Goal: Task Accomplishment & Management: Manage account settings

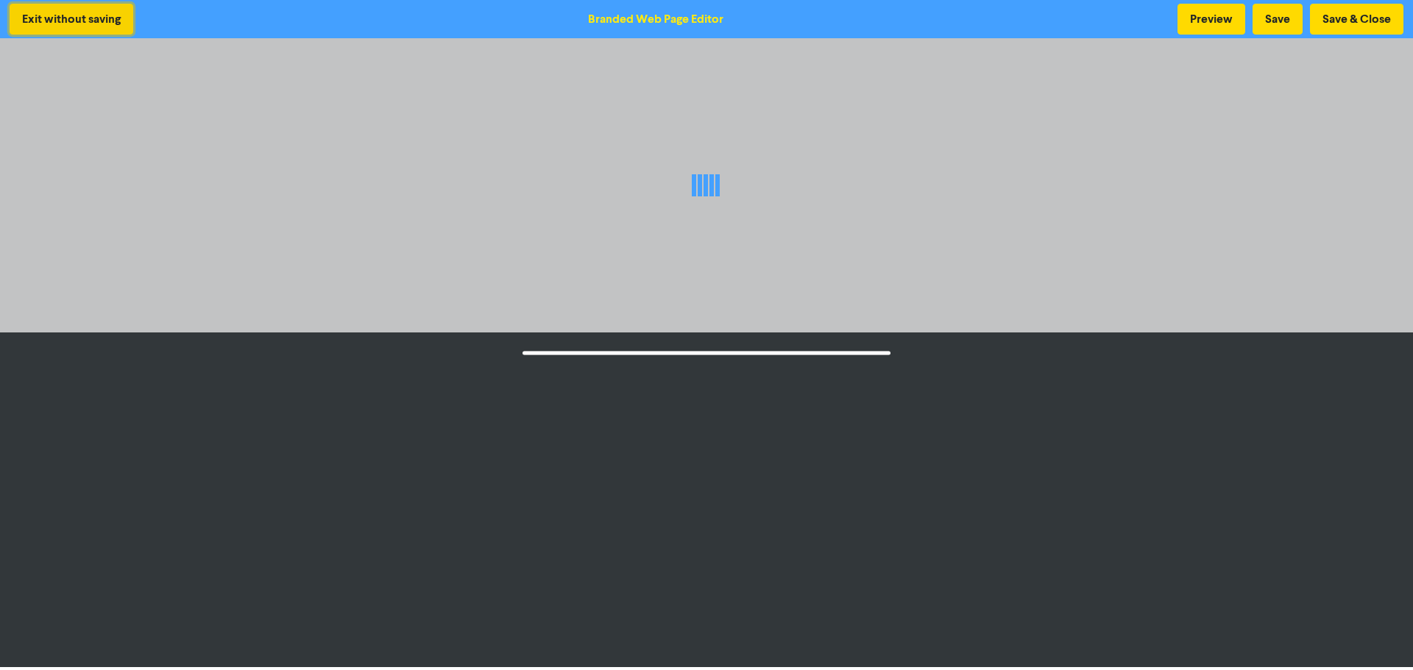
click at [66, 25] on button "Exit without saving" at bounding box center [72, 19] width 124 height 31
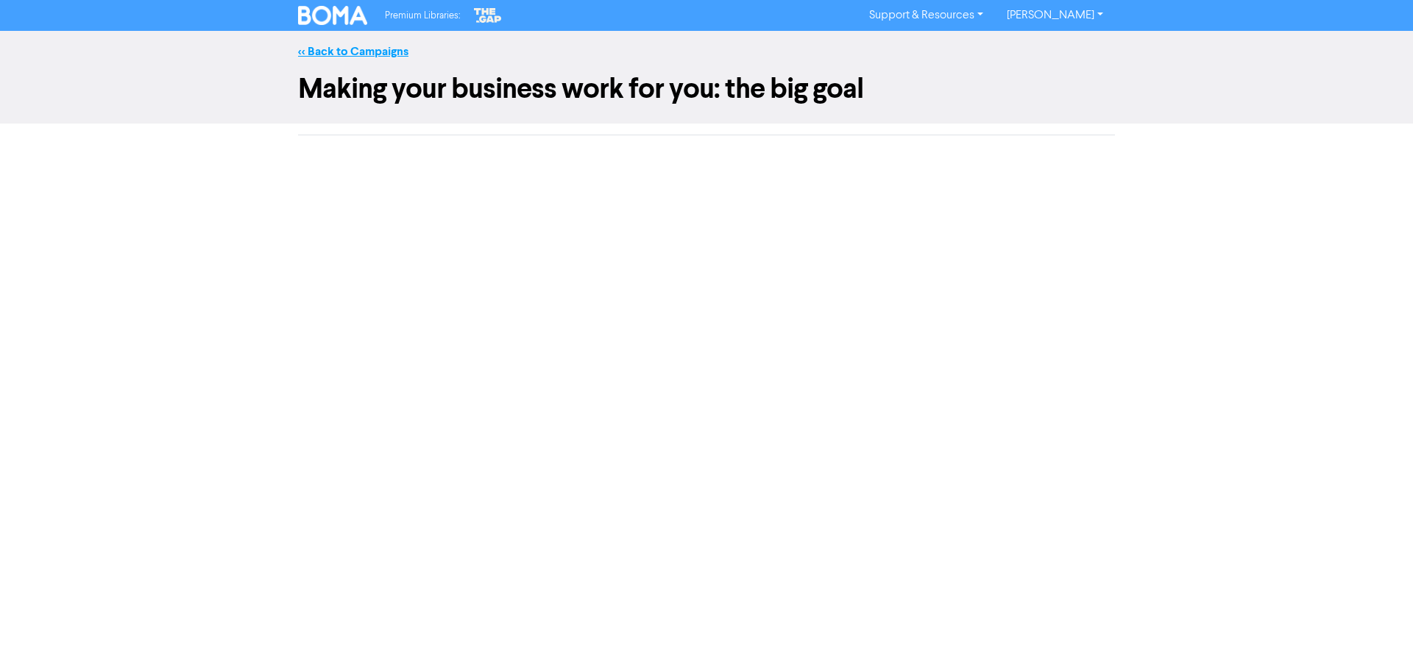
click at [337, 49] on link "<< Back to Campaigns" at bounding box center [353, 51] width 110 height 15
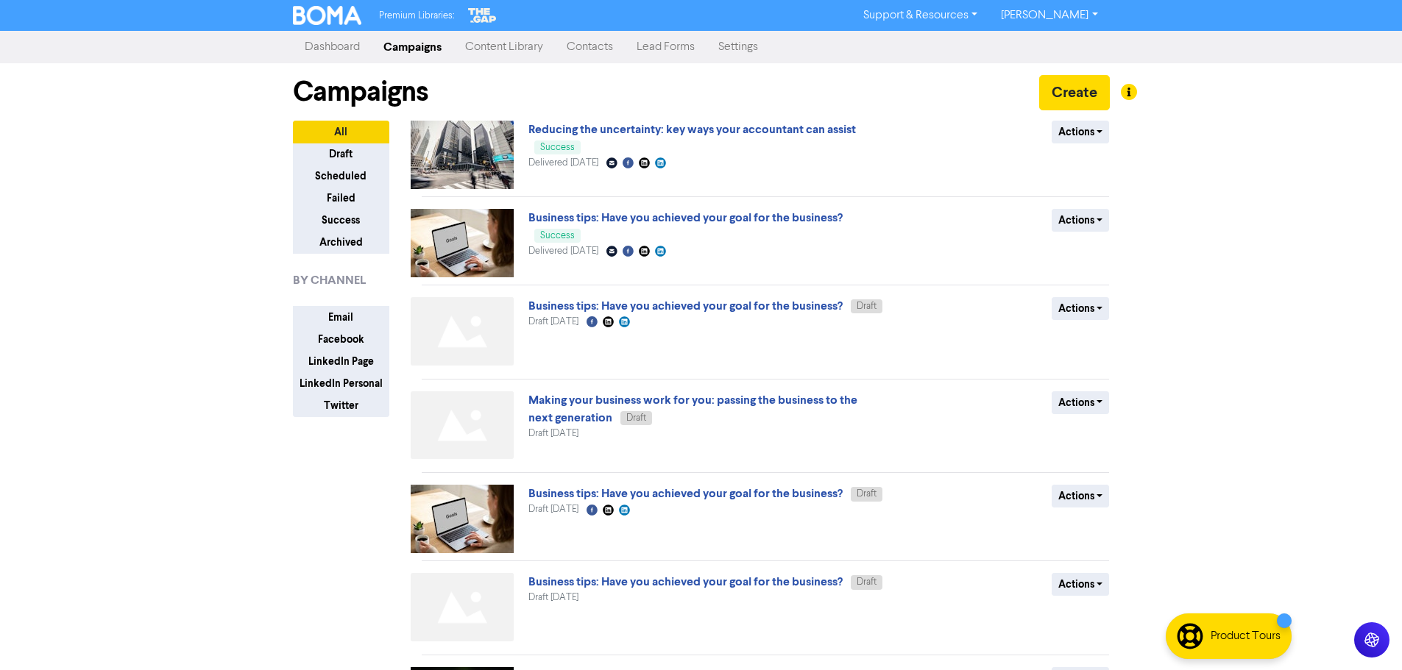
click at [1092, 92] on div at bounding box center [701, 335] width 1402 height 670
click at [1074, 98] on button "Create" at bounding box center [1074, 92] width 71 height 35
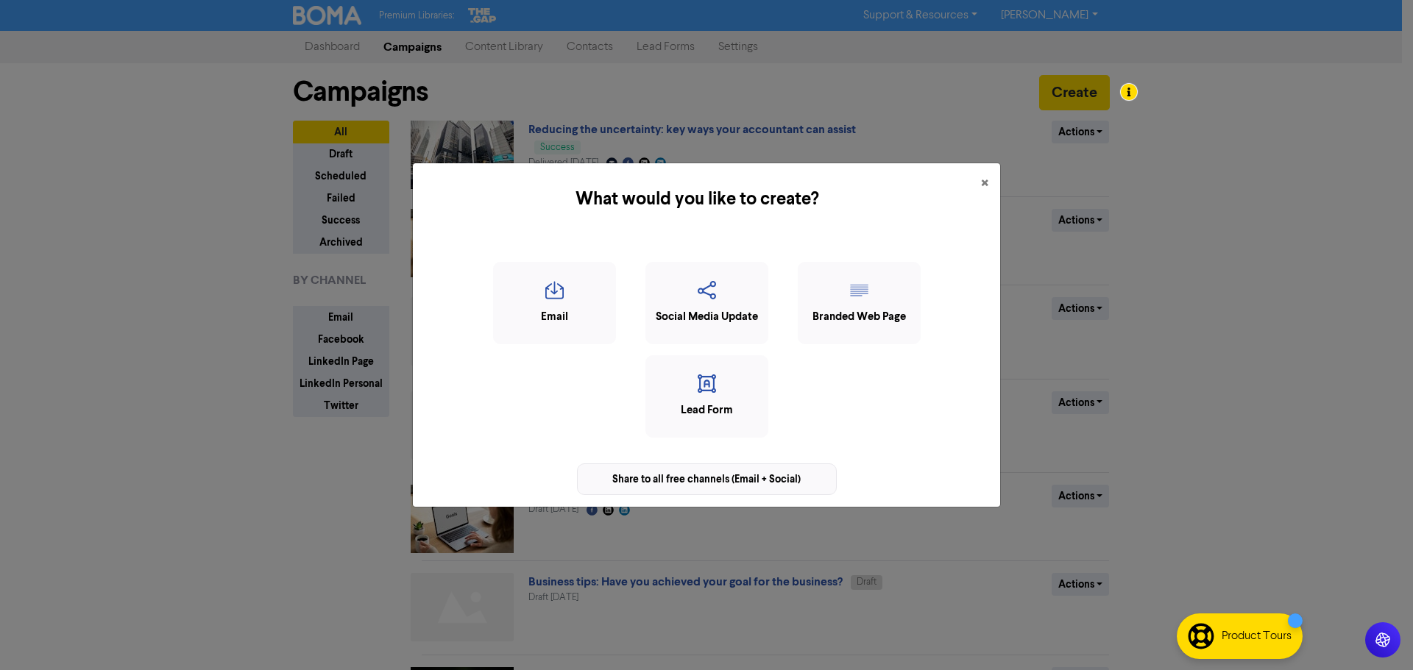
click at [718, 478] on div "Share to all free channels (Email + Social)" at bounding box center [707, 480] width 260 height 32
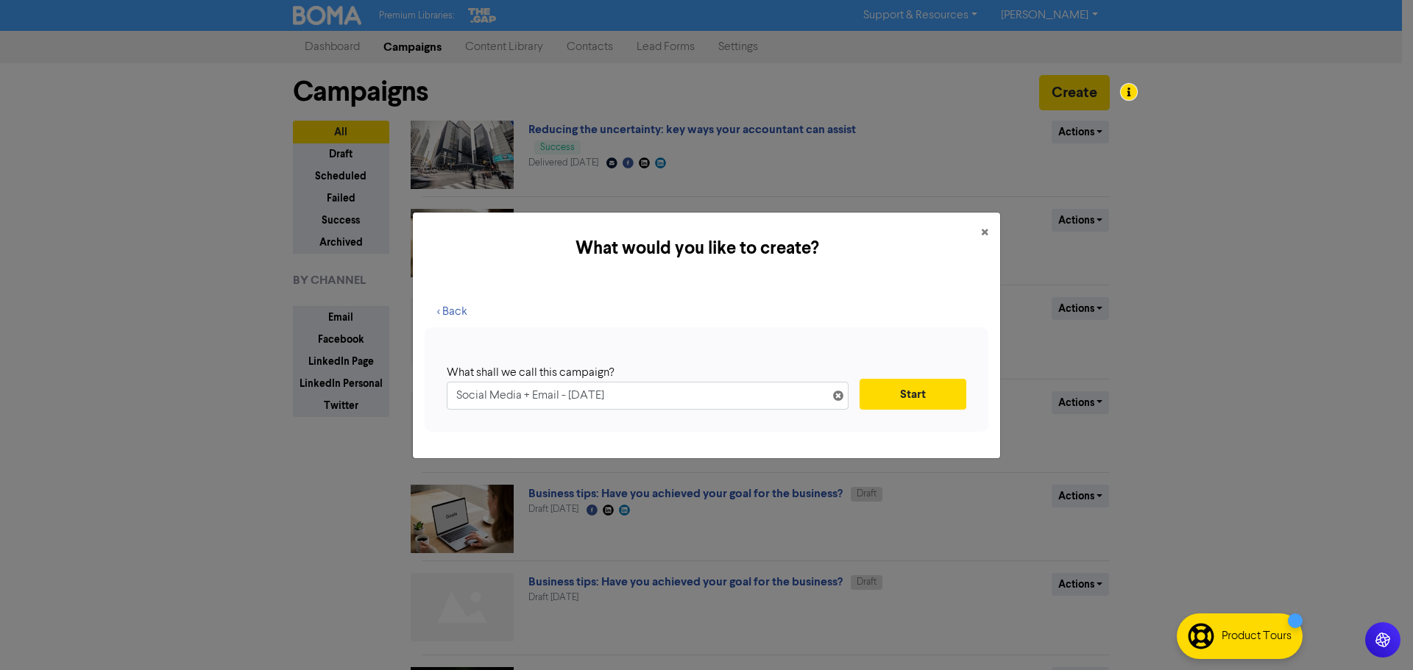
drag, startPoint x: 672, startPoint y: 392, endPoint x: 388, endPoint y: 406, distance: 283.6
click at [388, 406] on div "What would you like to create? × < Back What shall we call this campaign? Socia…" at bounding box center [706, 335] width 1413 height 670
drag, startPoint x: 790, startPoint y: 394, endPoint x: 589, endPoint y: 405, distance: 201.9
click at [589, 405] on input "Reducing the uncertainty: key ways your accountant can assist" at bounding box center [648, 396] width 402 height 28
type input "Reducing the uncertainty: financial forecasting and planning"
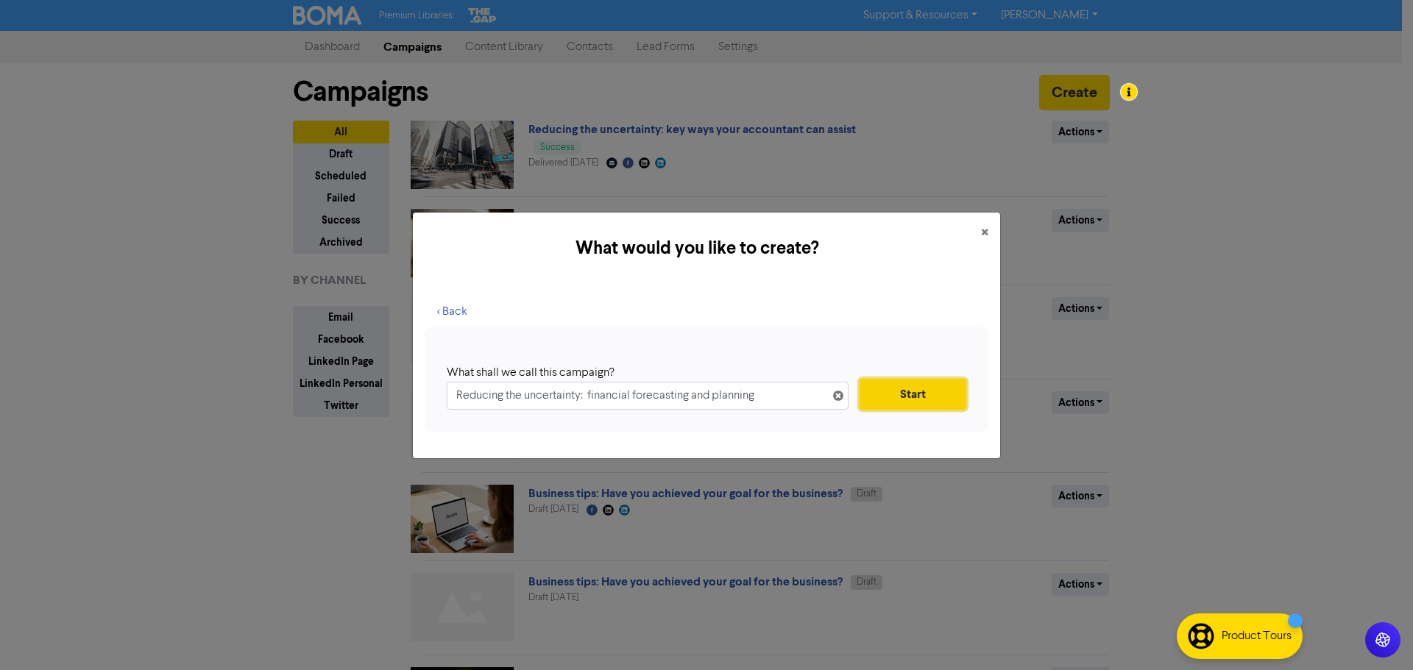
click at [911, 399] on button "Start" at bounding box center [912, 394] width 107 height 31
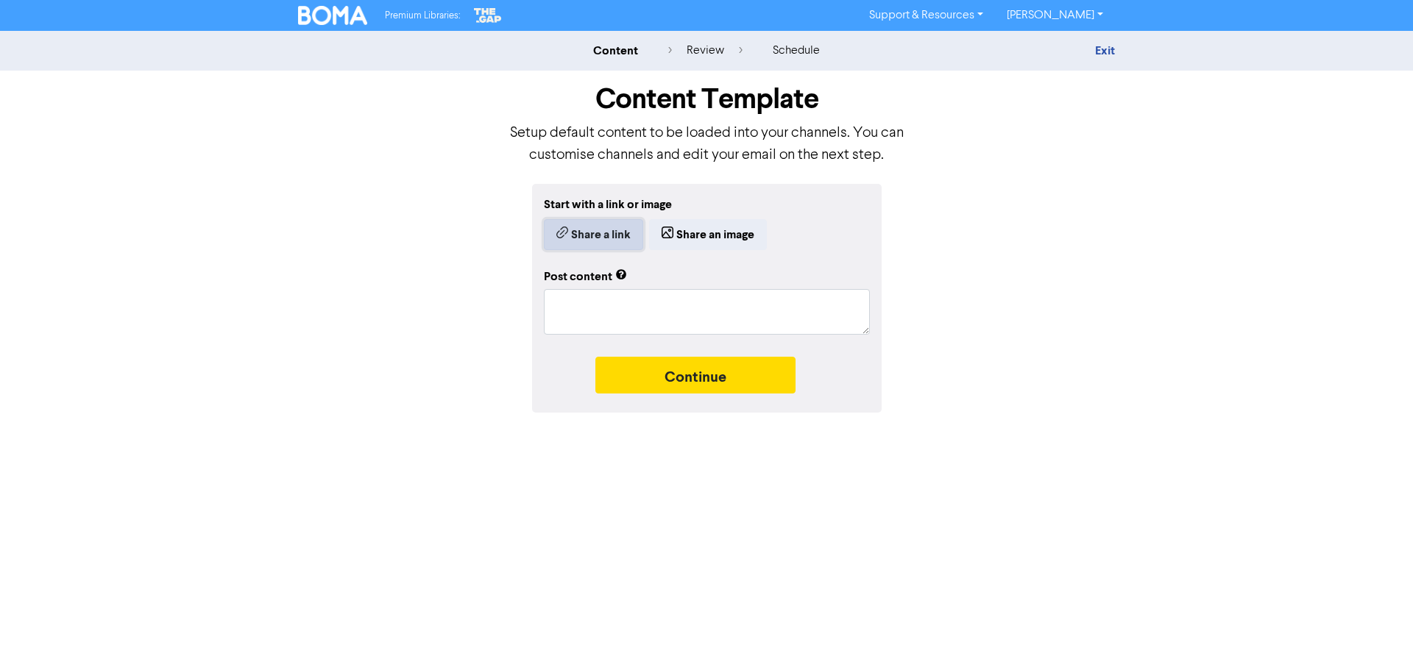
click at [580, 244] on button "Share a link" at bounding box center [593, 234] width 99 height 31
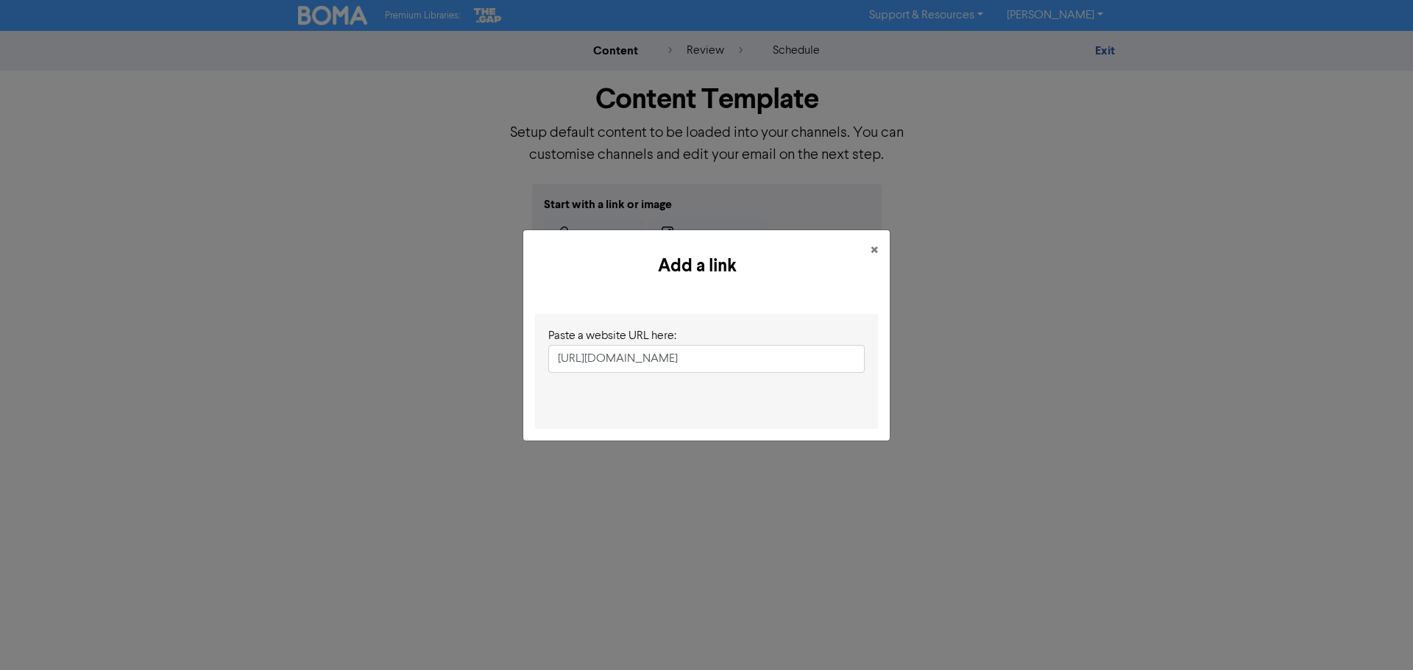
scroll to position [0, 196]
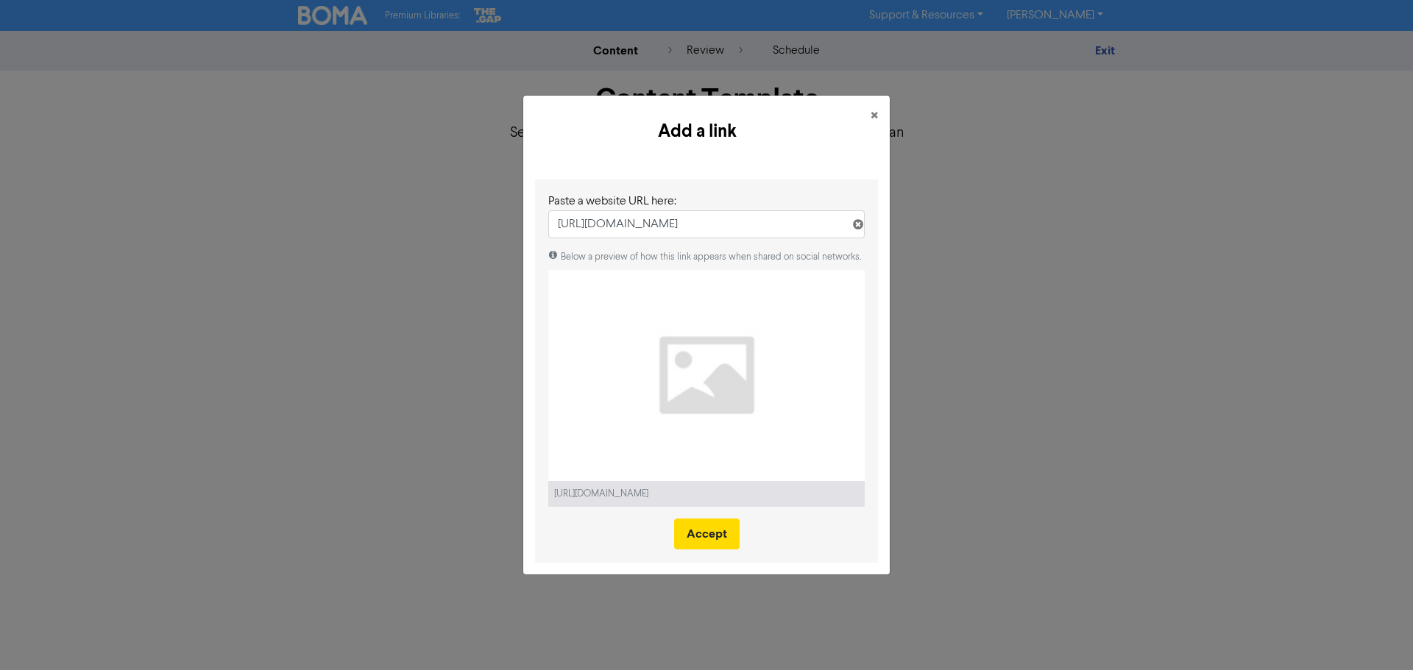
type input "[URL][DOMAIN_NAME]"
click at [869, 116] on button "×" at bounding box center [874, 116] width 31 height 41
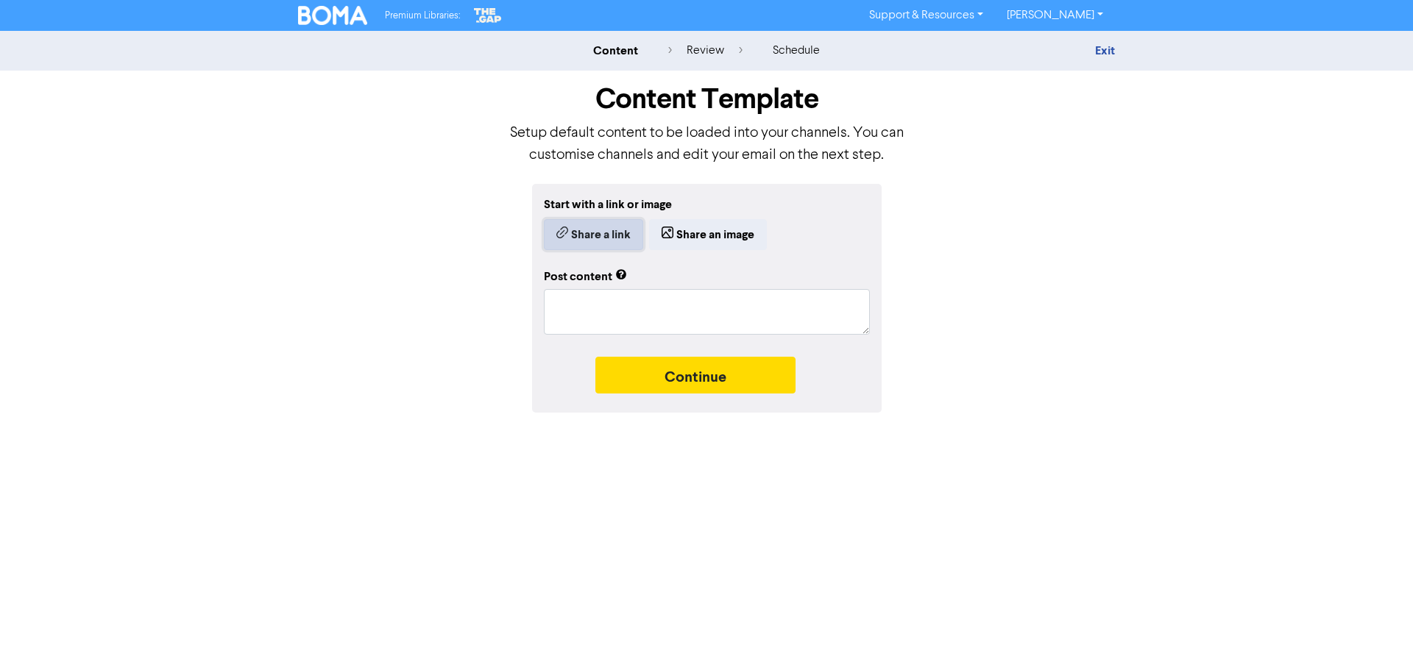
click at [593, 232] on button "Share a link" at bounding box center [593, 234] width 99 height 31
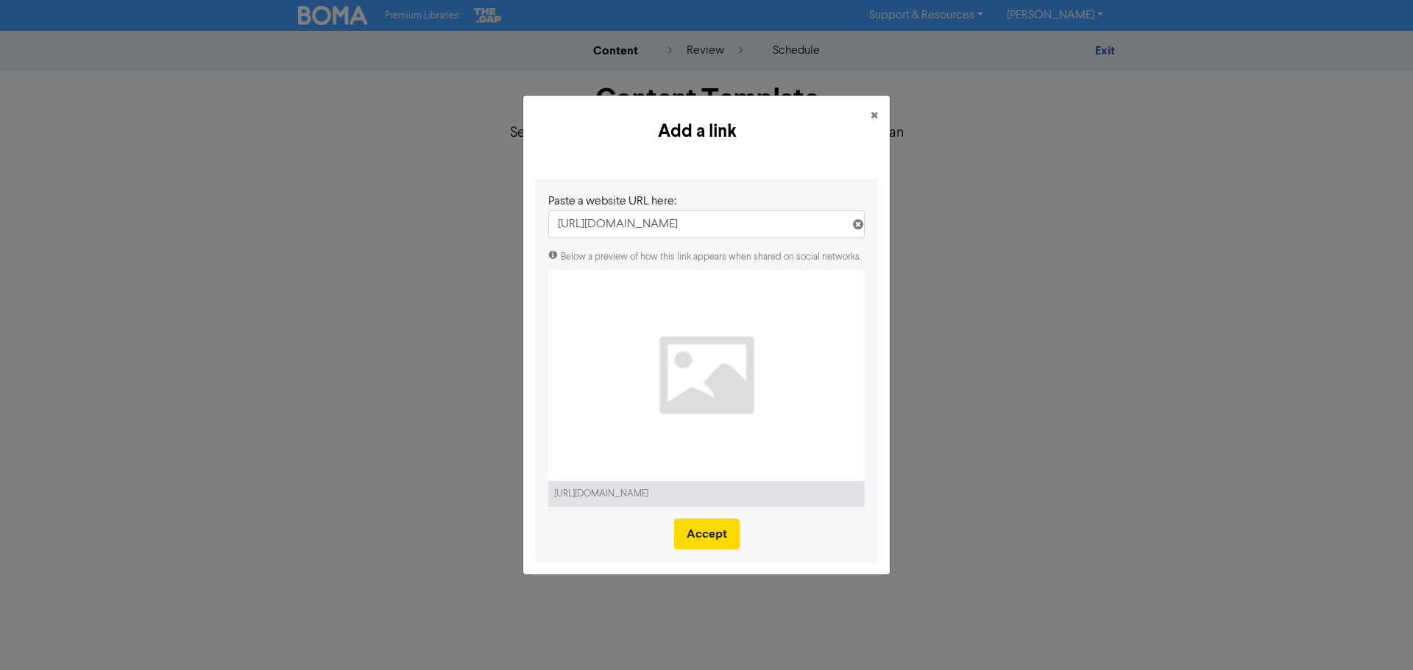
drag, startPoint x: 849, startPoint y: 230, endPoint x: 408, endPoint y: 249, distance: 441.1
click at [408, 249] on div "Add a link × Paste a website URL here: [URL][DOMAIN_NAME] Below a preview of ho…" at bounding box center [706, 335] width 1413 height 670
click at [703, 541] on button "Accept" at bounding box center [706, 534] width 65 height 31
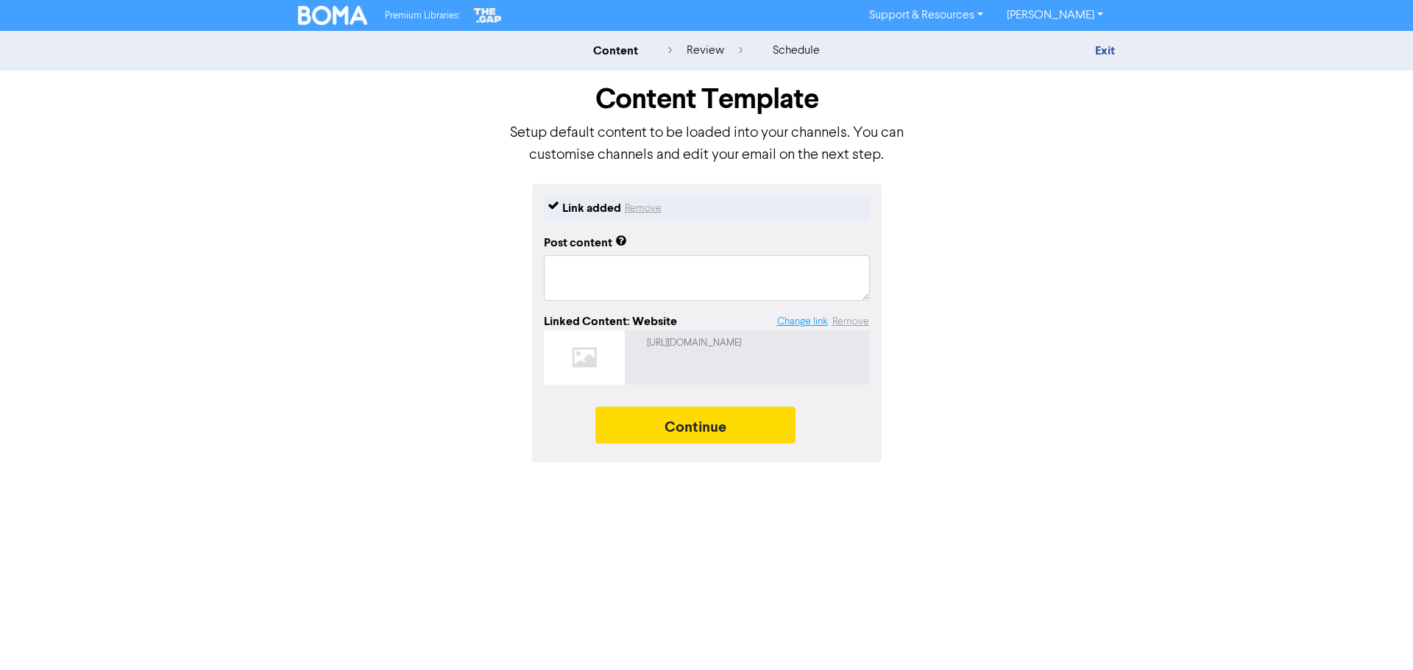
click at [803, 324] on button "Change link" at bounding box center [802, 321] width 52 height 17
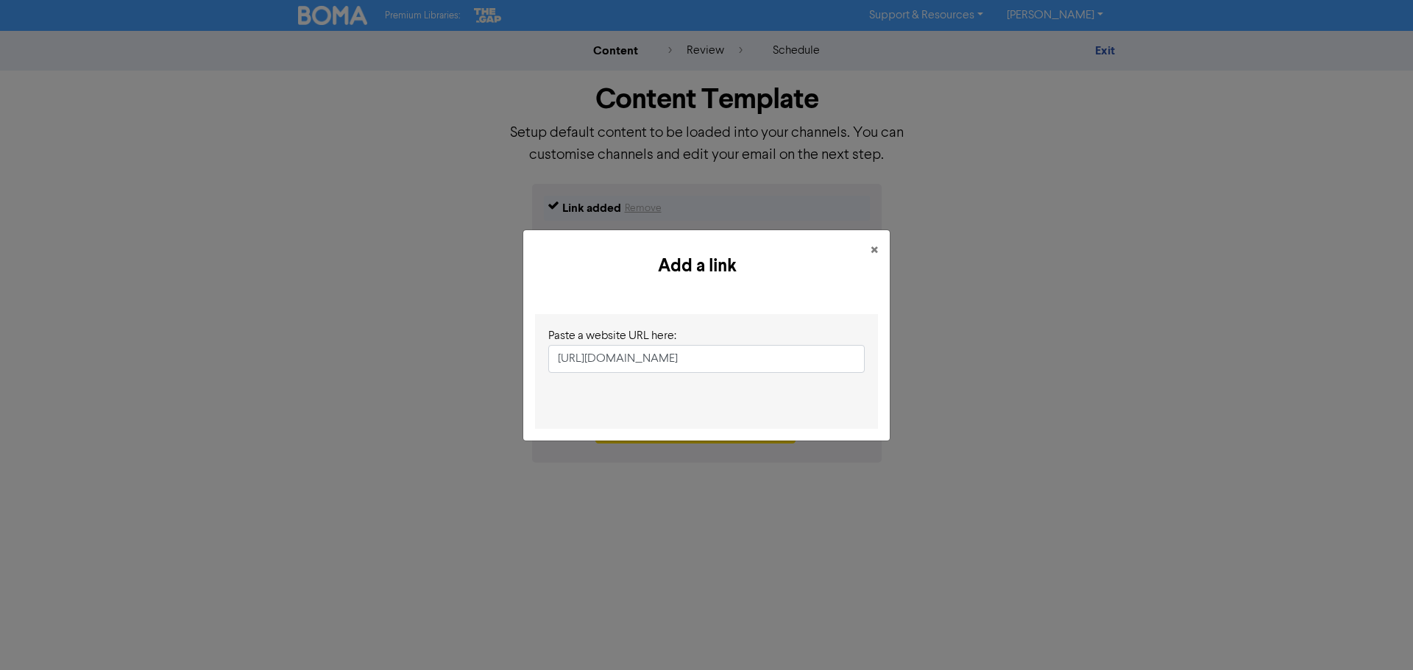
scroll to position [0, 196]
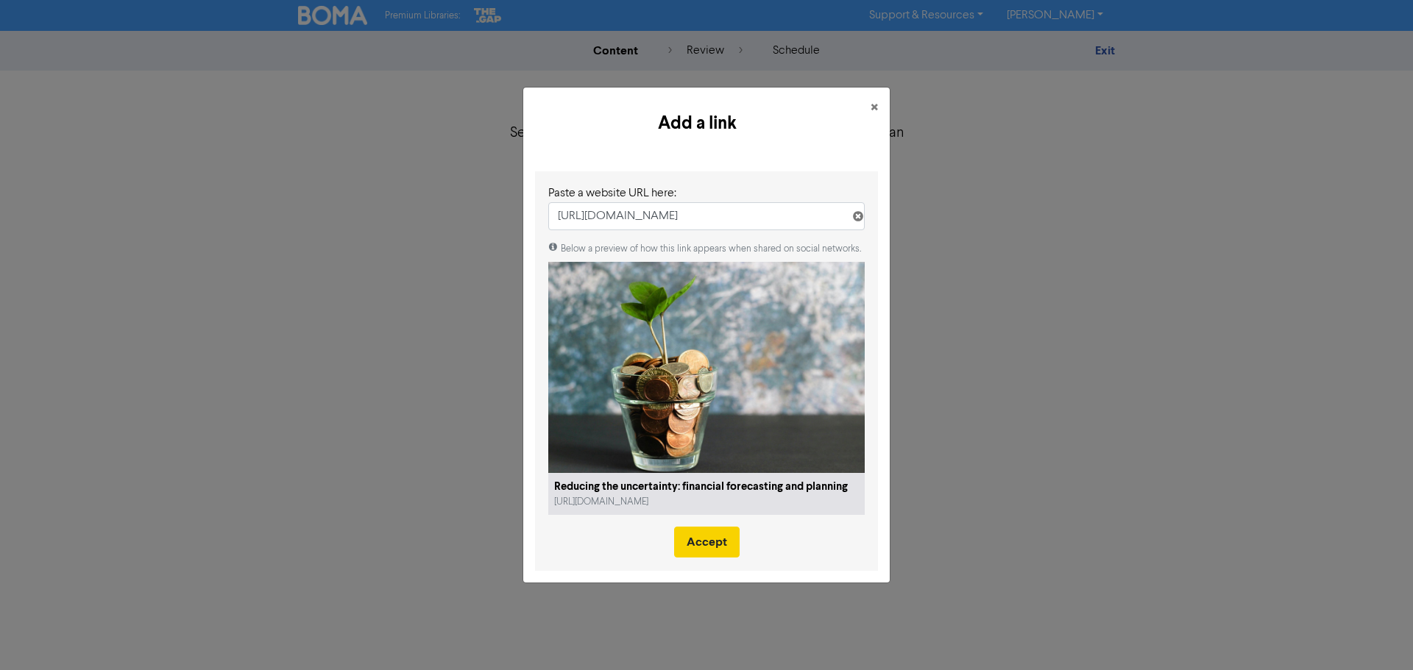
type input "[URL][DOMAIN_NAME]"
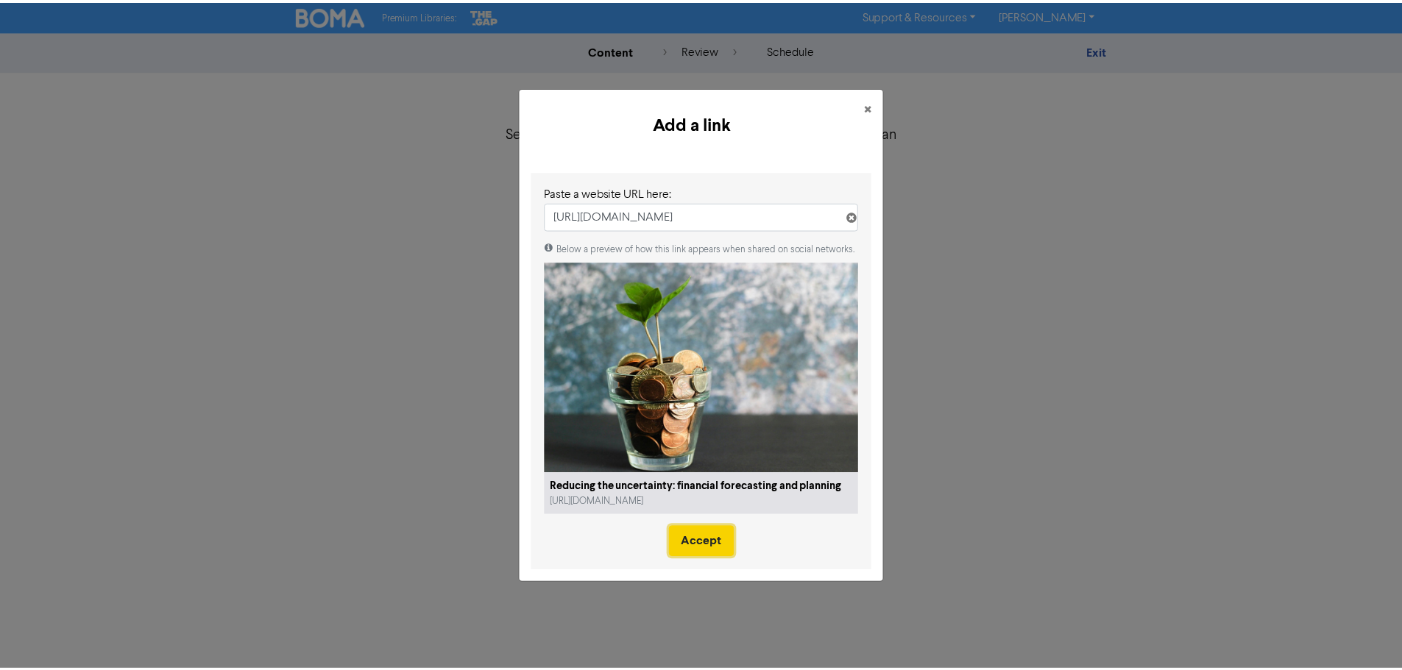
scroll to position [0, 0]
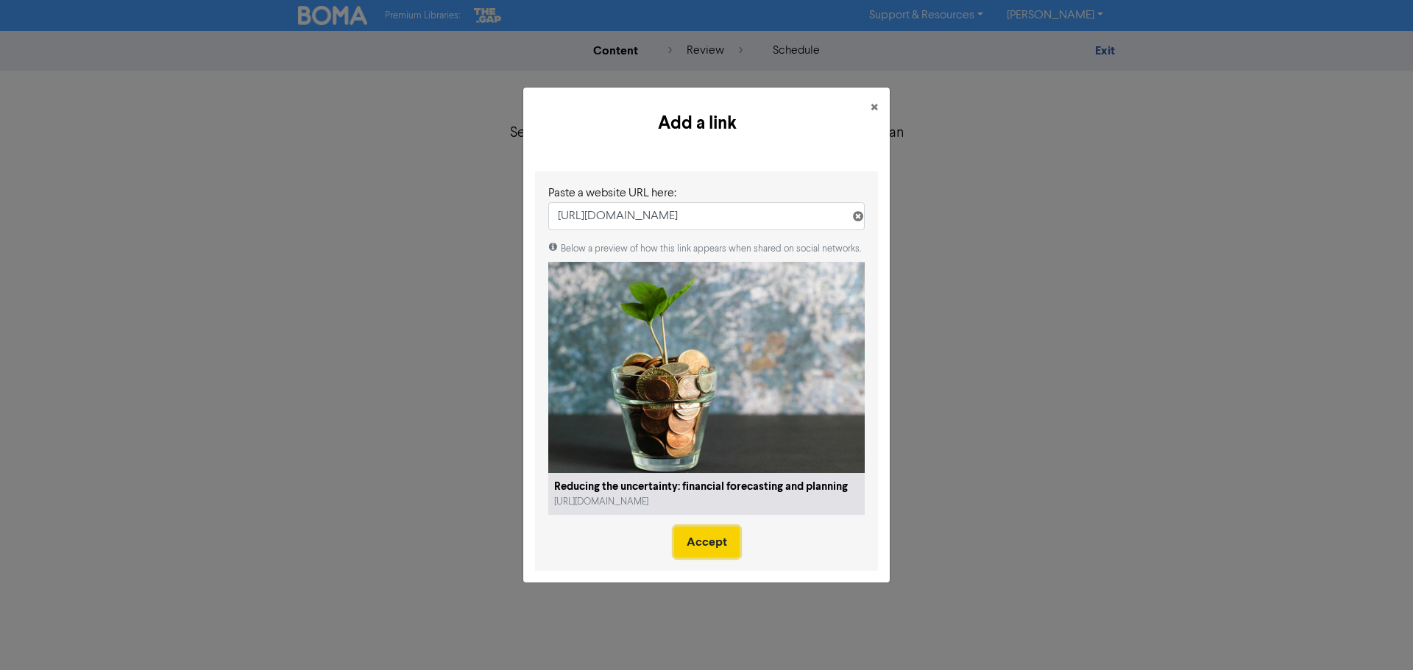
click at [702, 544] on button "Accept" at bounding box center [706, 542] width 65 height 31
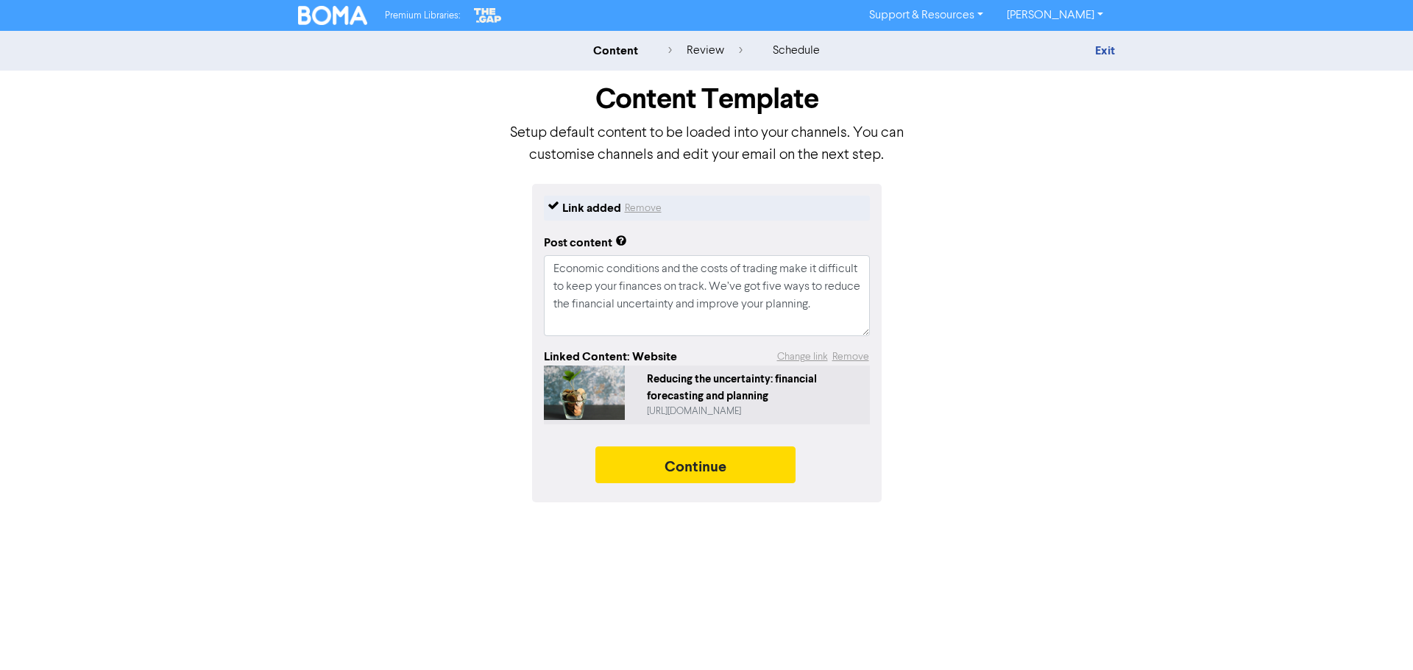
type textarea "x"
type textarea "Economic conditions and the costs of trading make it difficult to keep your fin…"
click at [696, 478] on button "Continue" at bounding box center [695, 465] width 200 height 37
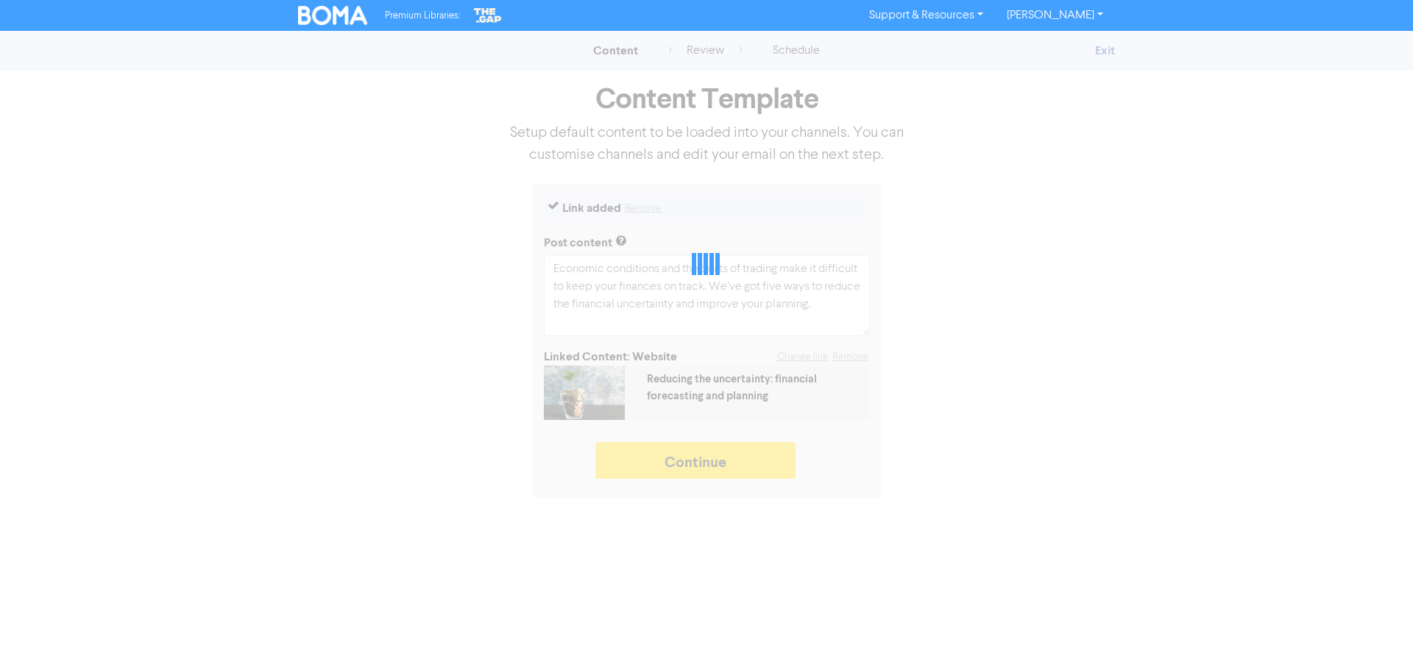
type textarea "x"
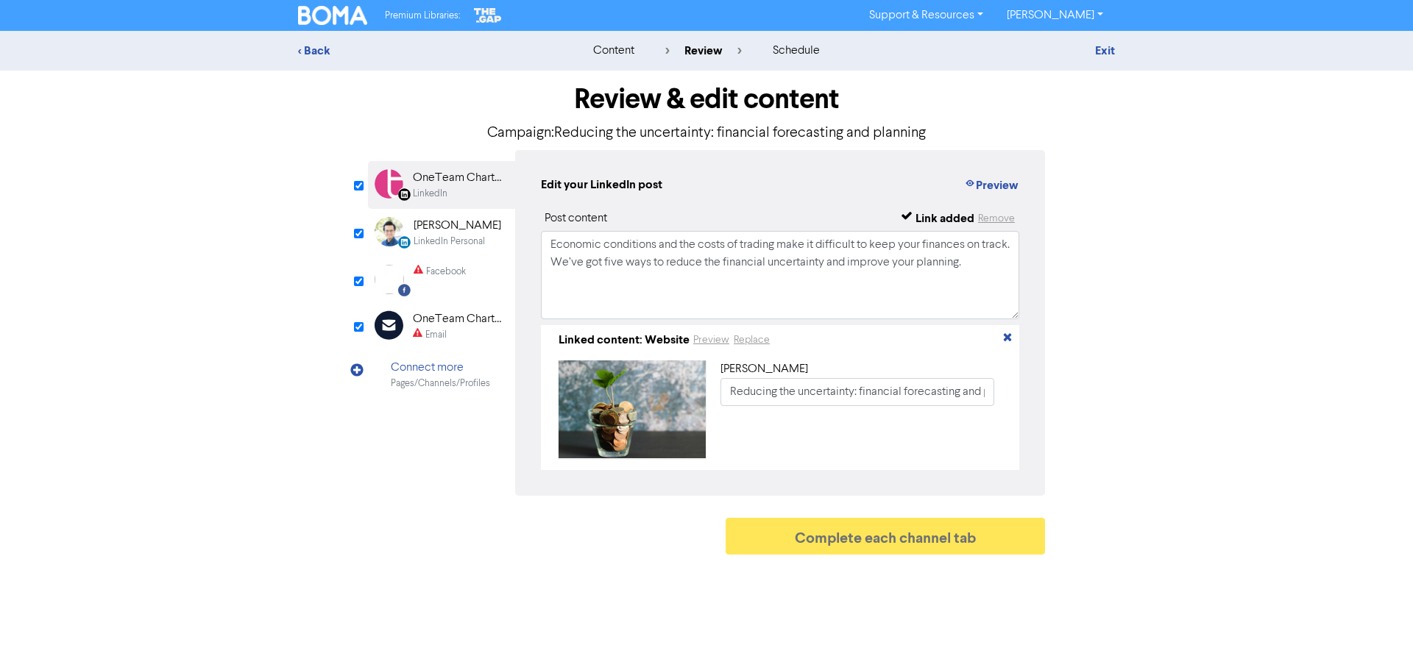
click at [466, 282] on div "Facebook" at bounding box center [439, 279] width 52 height 29
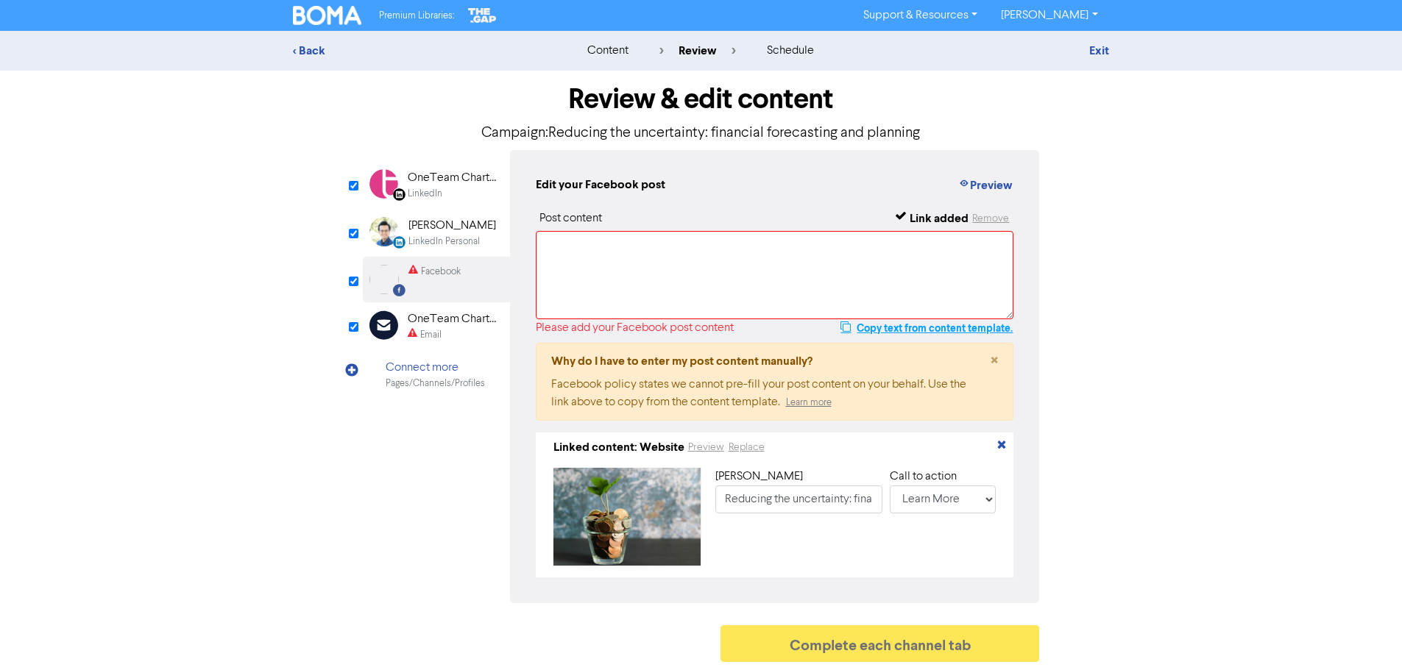
click at [942, 334] on button "Copy text from content template." at bounding box center [926, 328] width 174 height 18
click at [781, 261] on textarea at bounding box center [775, 275] width 478 height 88
paste textarea "Economic conditions and the costs of trading make it difficult to keep your fin…"
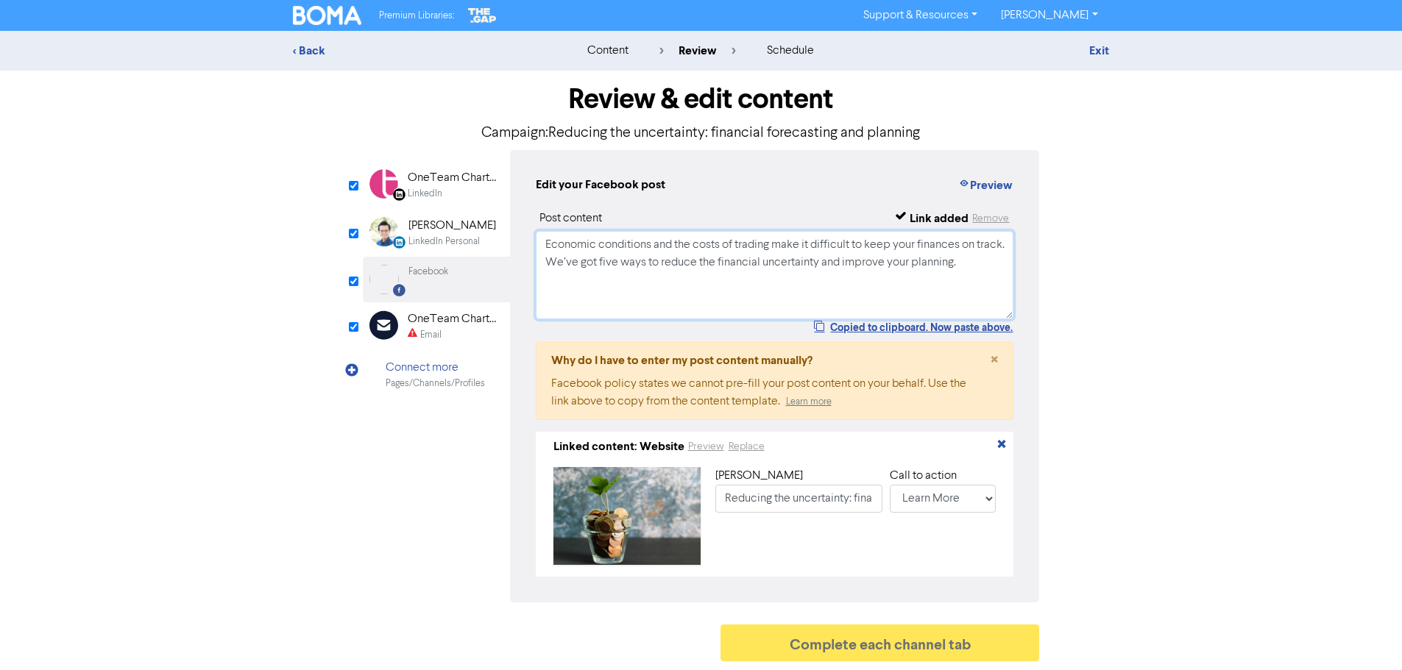
click at [810, 293] on textarea "Economic conditions and the costs of trading make it difficult to keep your fin…" at bounding box center [775, 275] width 478 height 88
type textarea "Economic conditions and the costs of trading make it difficult to keep your fin…"
click at [982, 186] on button "Preview" at bounding box center [985, 185] width 56 height 19
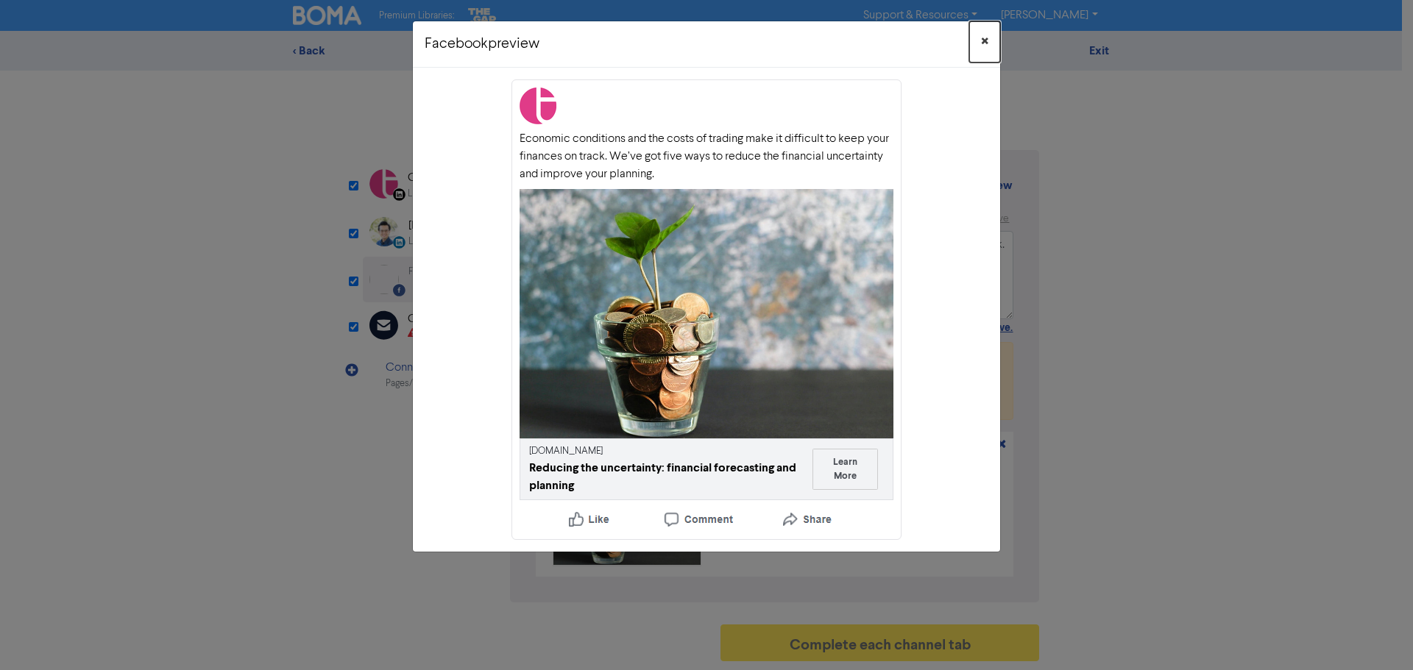
click at [981, 37] on span "×" at bounding box center [984, 42] width 7 height 22
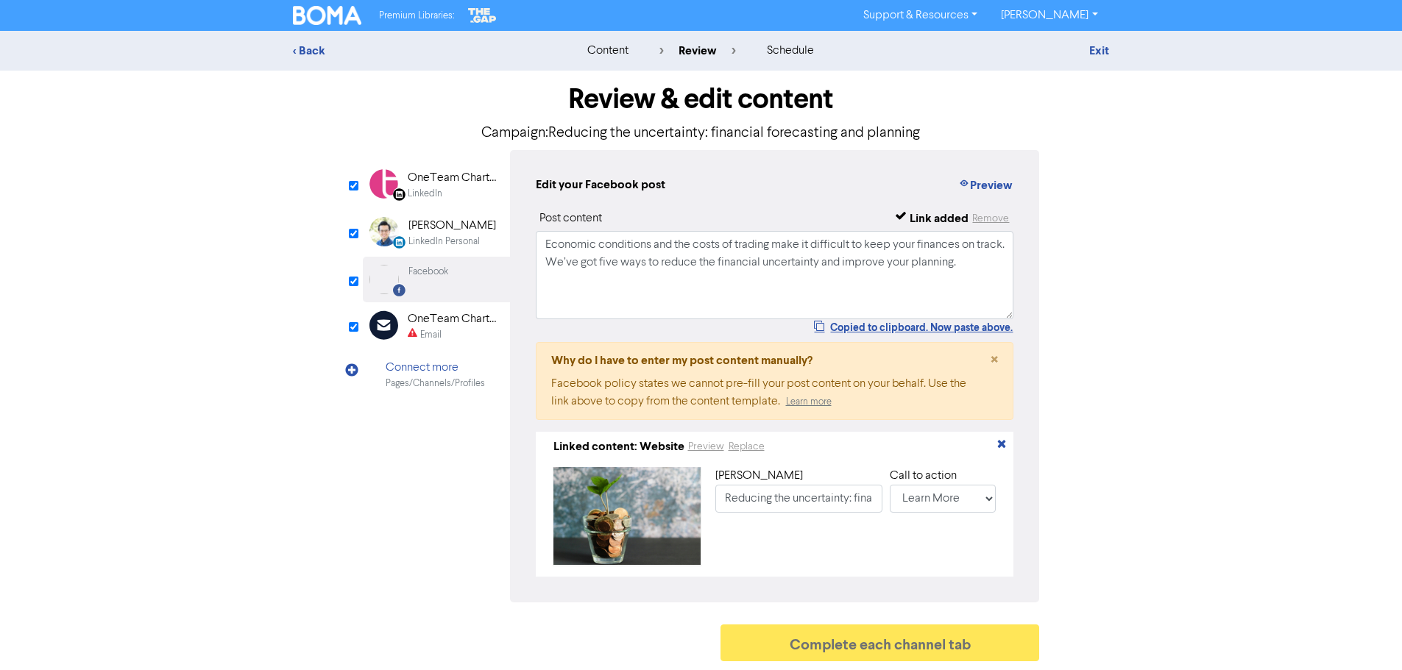
click at [435, 337] on div "Email" at bounding box center [430, 335] width 21 height 14
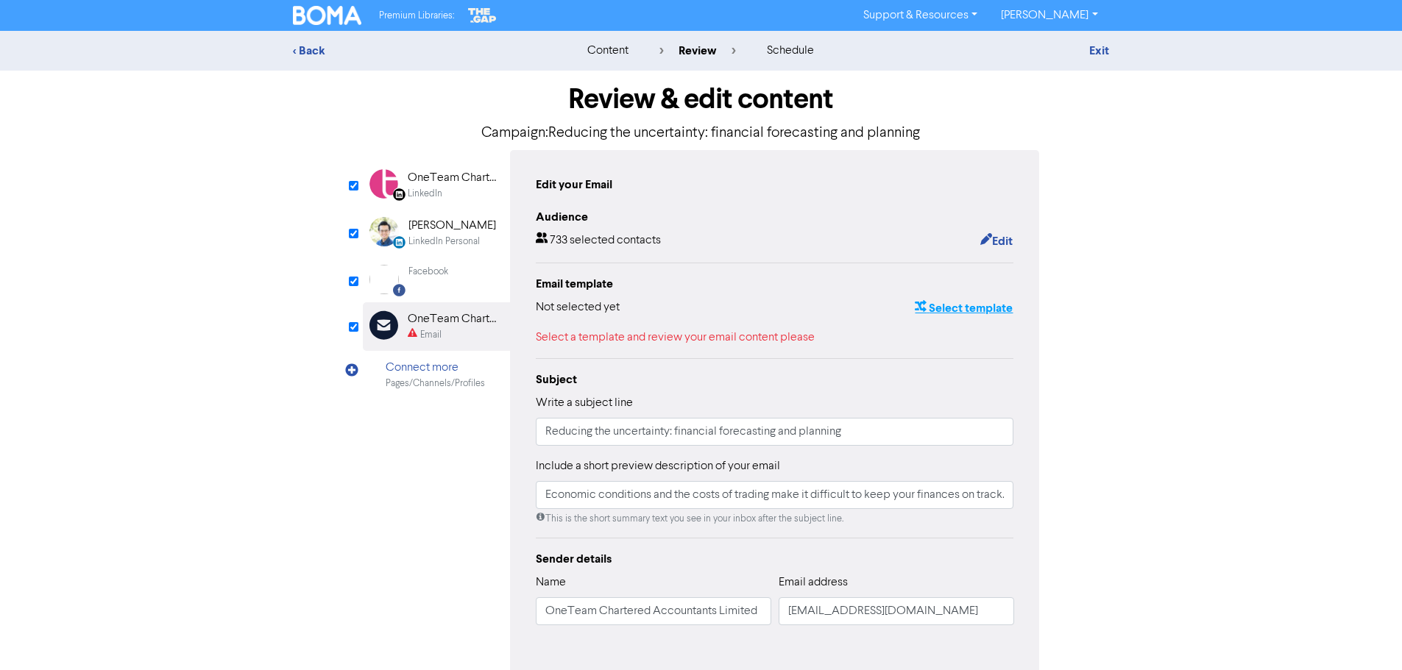
click at [957, 316] on button "Select template" at bounding box center [963, 308] width 99 height 19
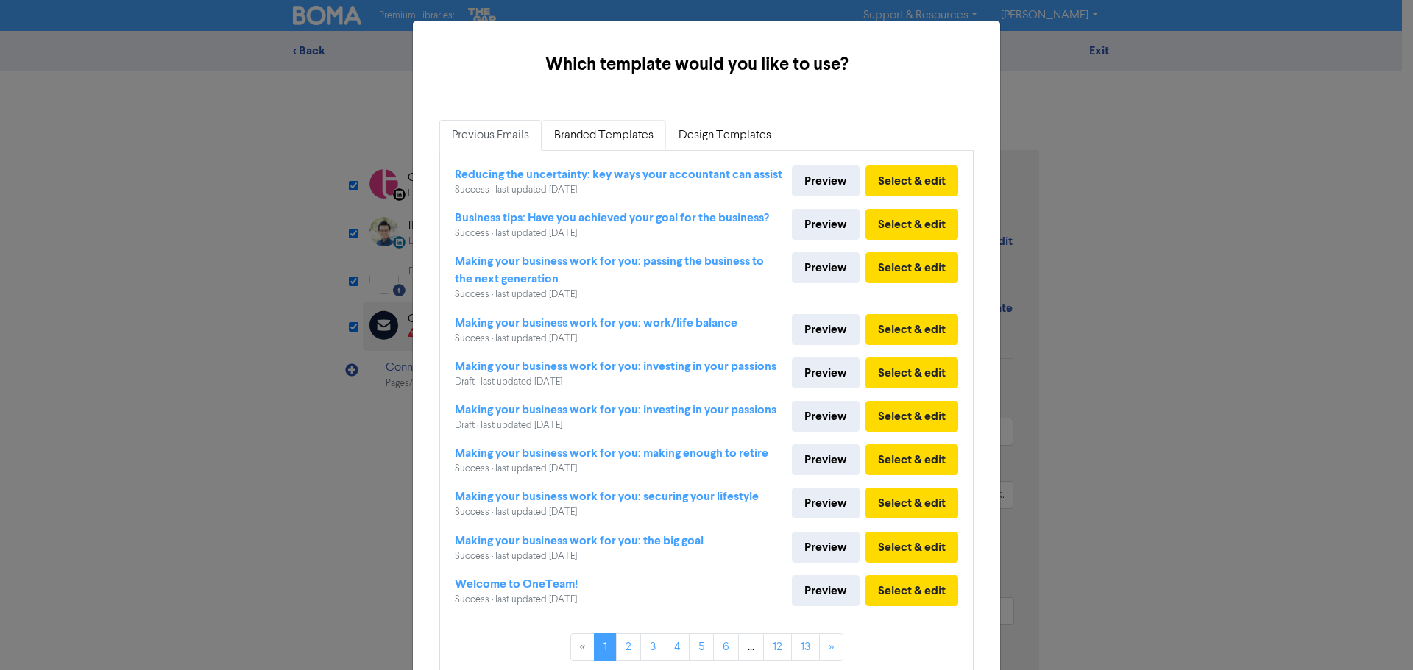
click at [572, 140] on link "Branded Templates" at bounding box center [603, 135] width 124 height 31
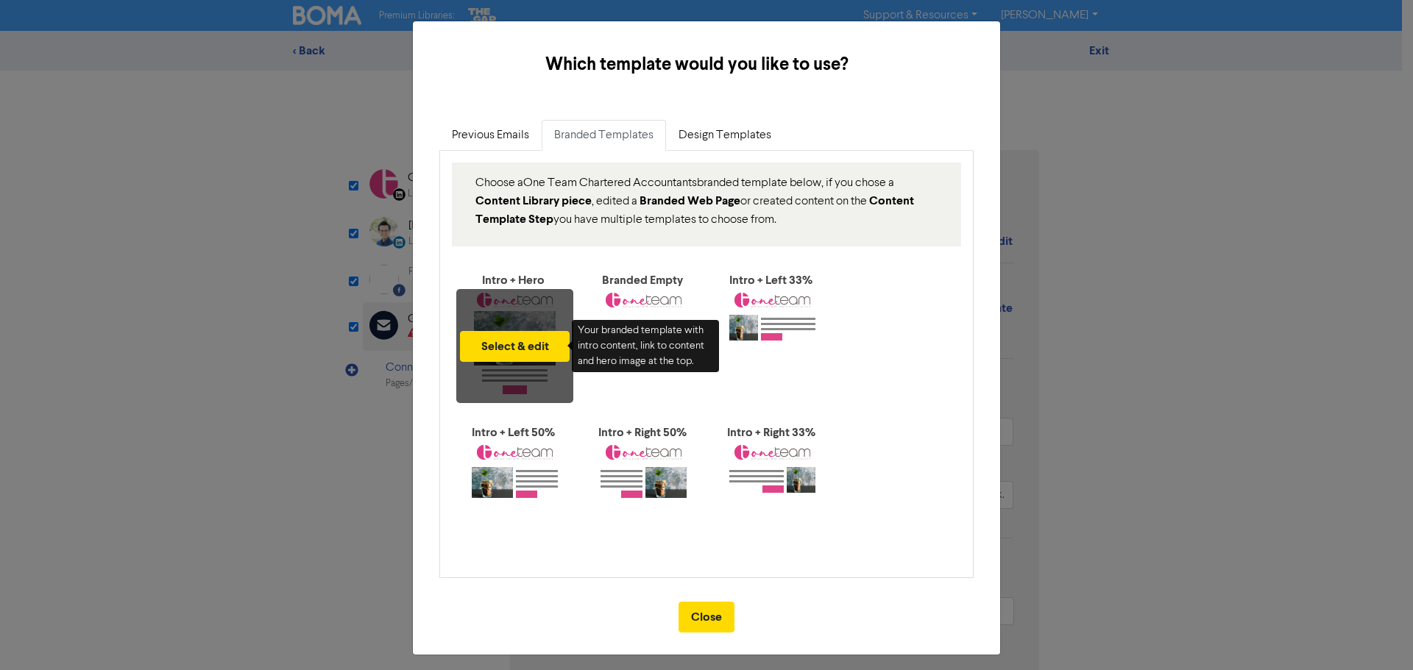
click at [544, 306] on div "Select & edit" at bounding box center [514, 346] width 117 height 114
click at [525, 345] on button "Select & edit" at bounding box center [515, 346] width 110 height 31
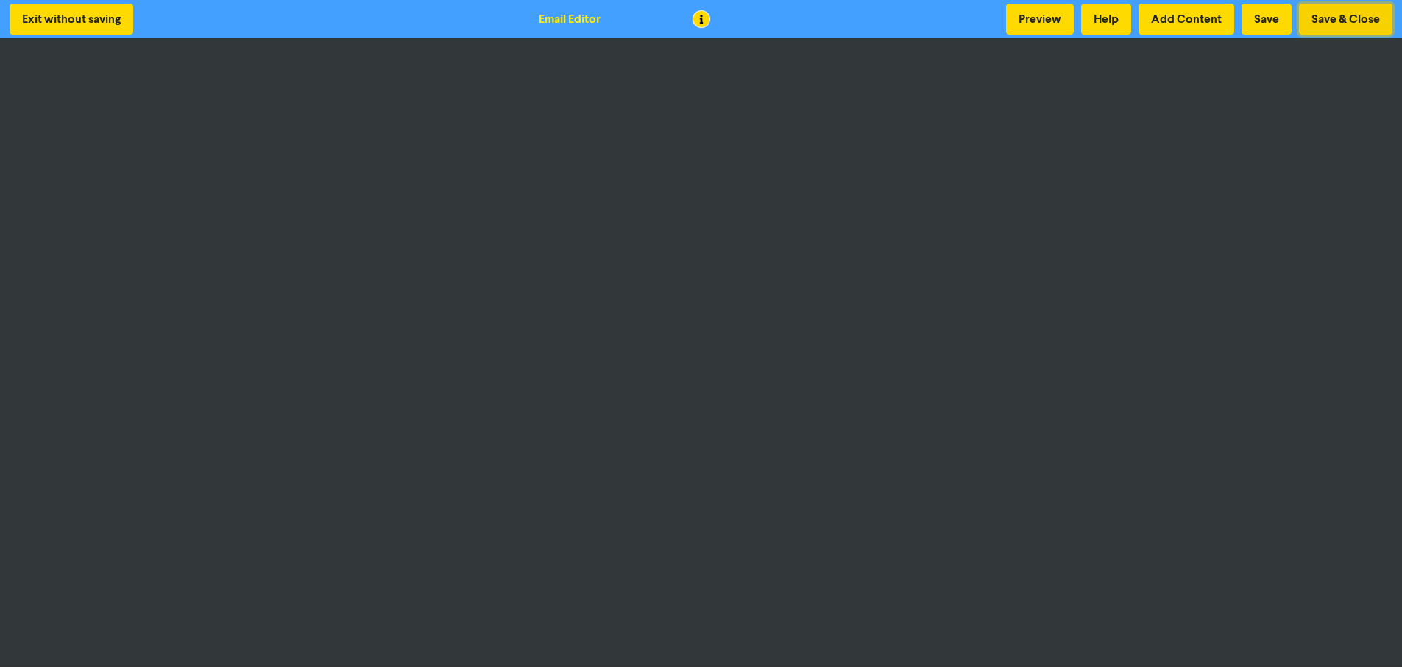
click at [1337, 14] on button "Save & Close" at bounding box center [1345, 19] width 93 height 31
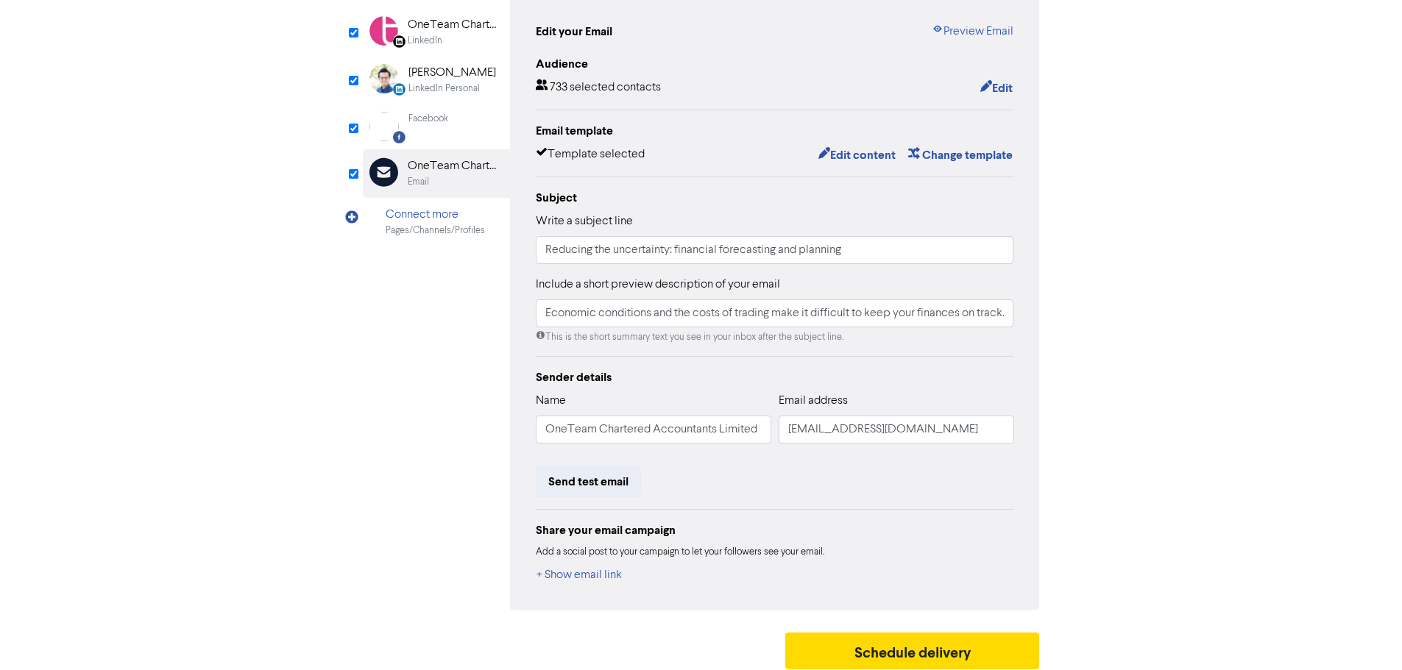
scroll to position [161, 0]
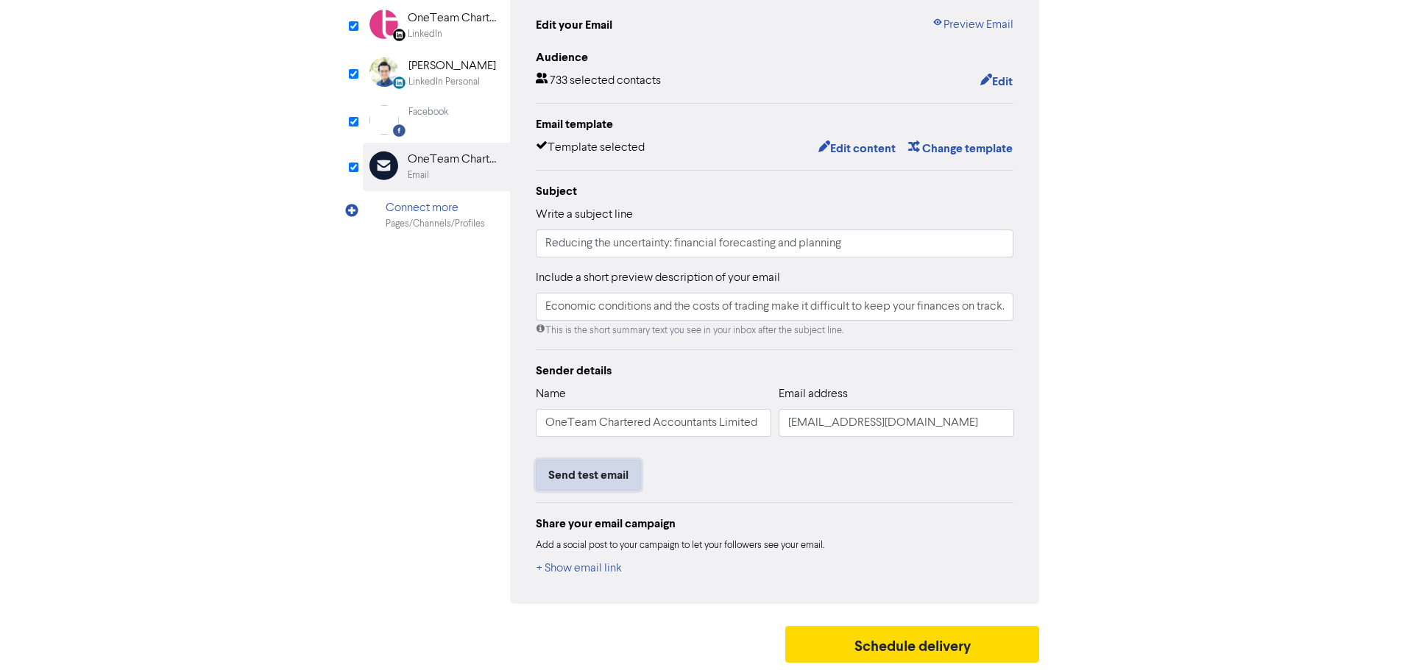
click at [618, 482] on button "Send test email" at bounding box center [588, 475] width 105 height 31
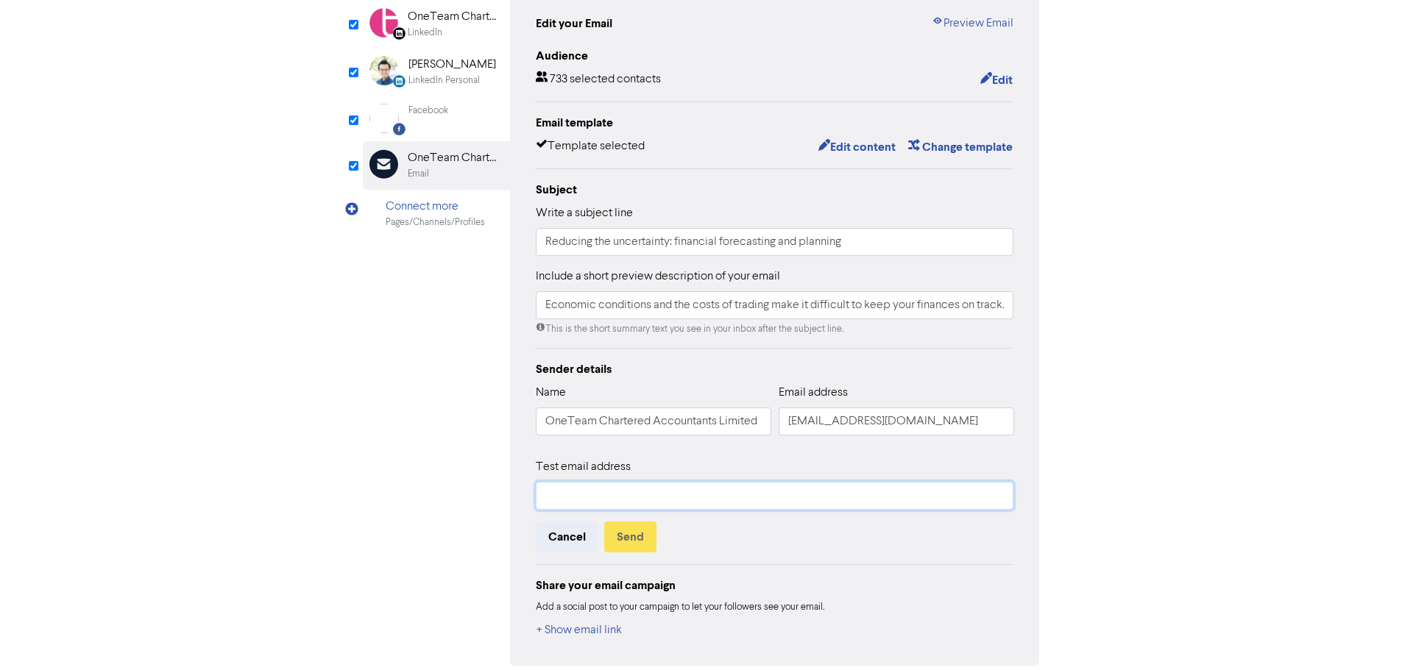
click at [609, 498] on input "text" at bounding box center [775, 496] width 478 height 28
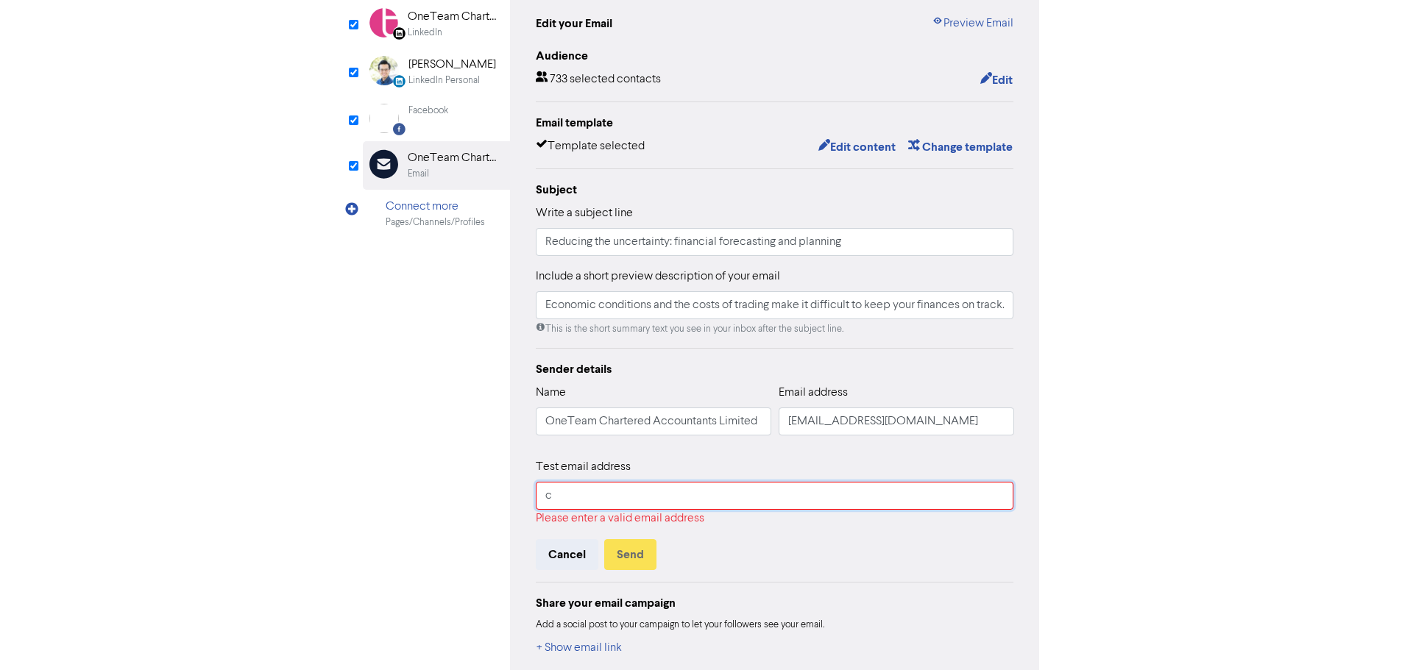
type input "[EMAIL_ADDRESS][DOMAIN_NAME]"
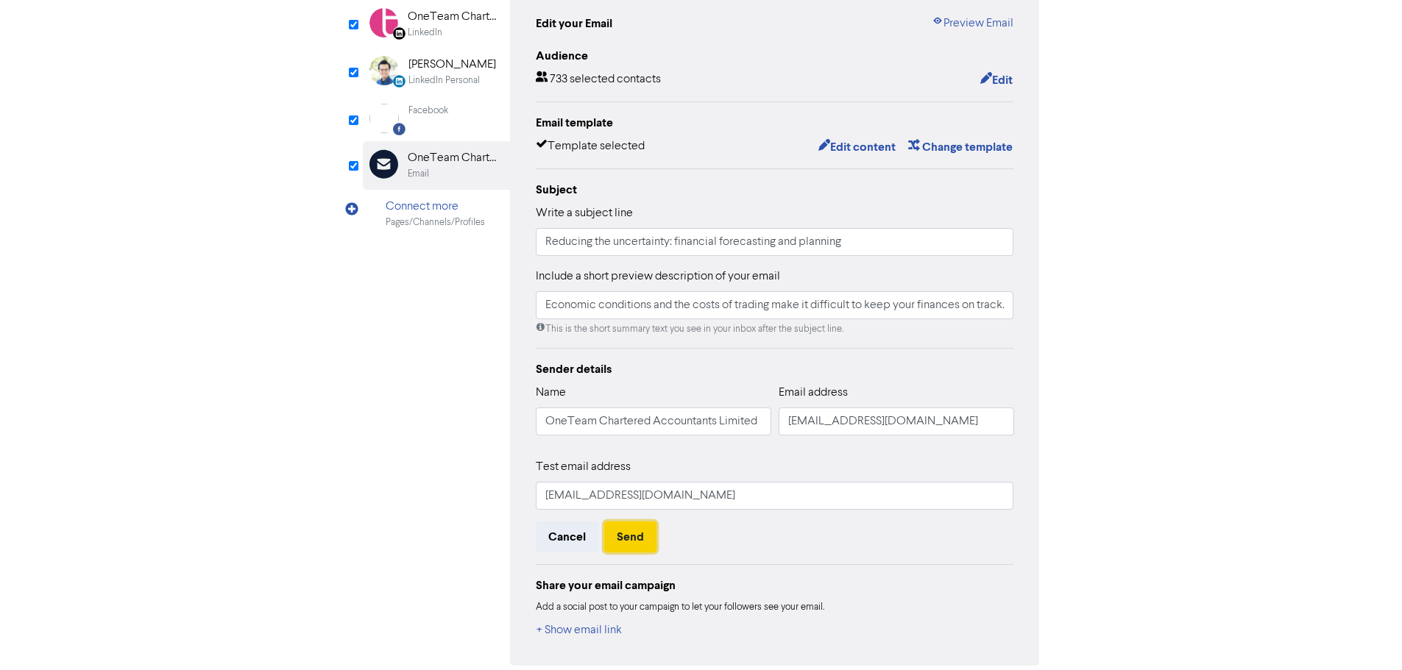
click at [640, 544] on button "Send" at bounding box center [630, 537] width 52 height 31
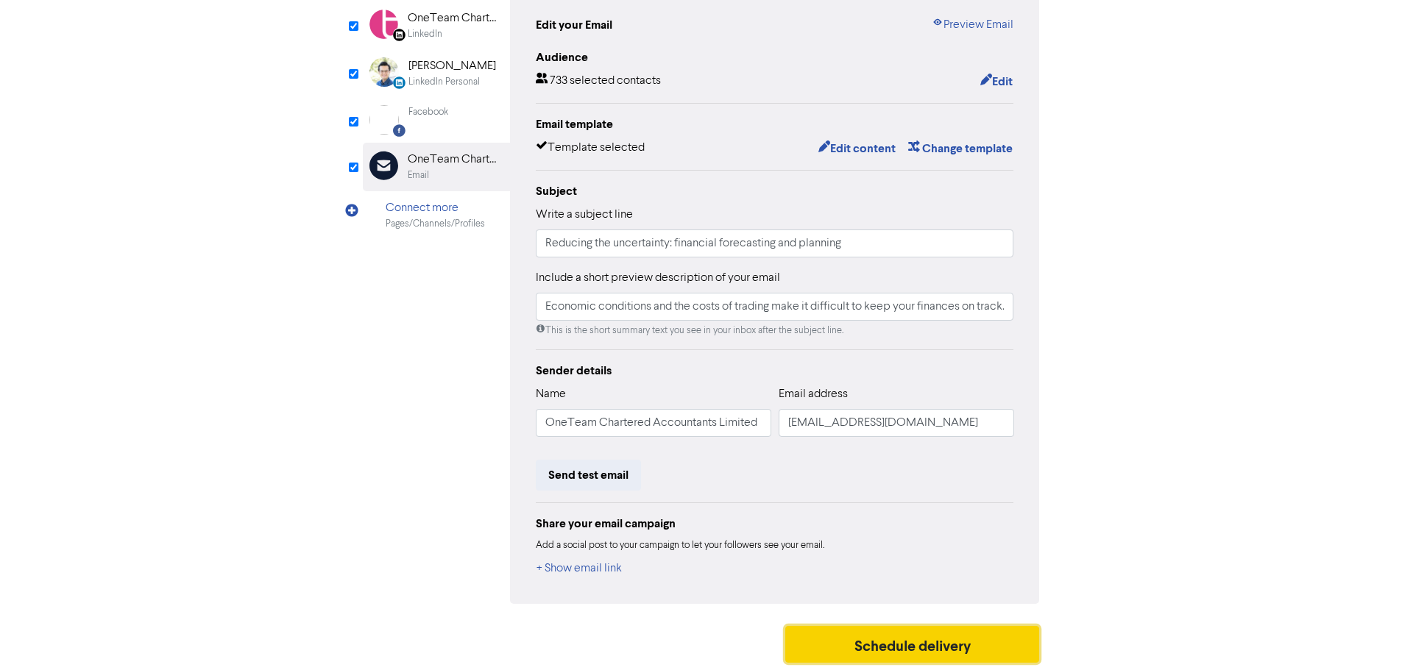
click at [881, 640] on button "Schedule delivery" at bounding box center [912, 644] width 255 height 37
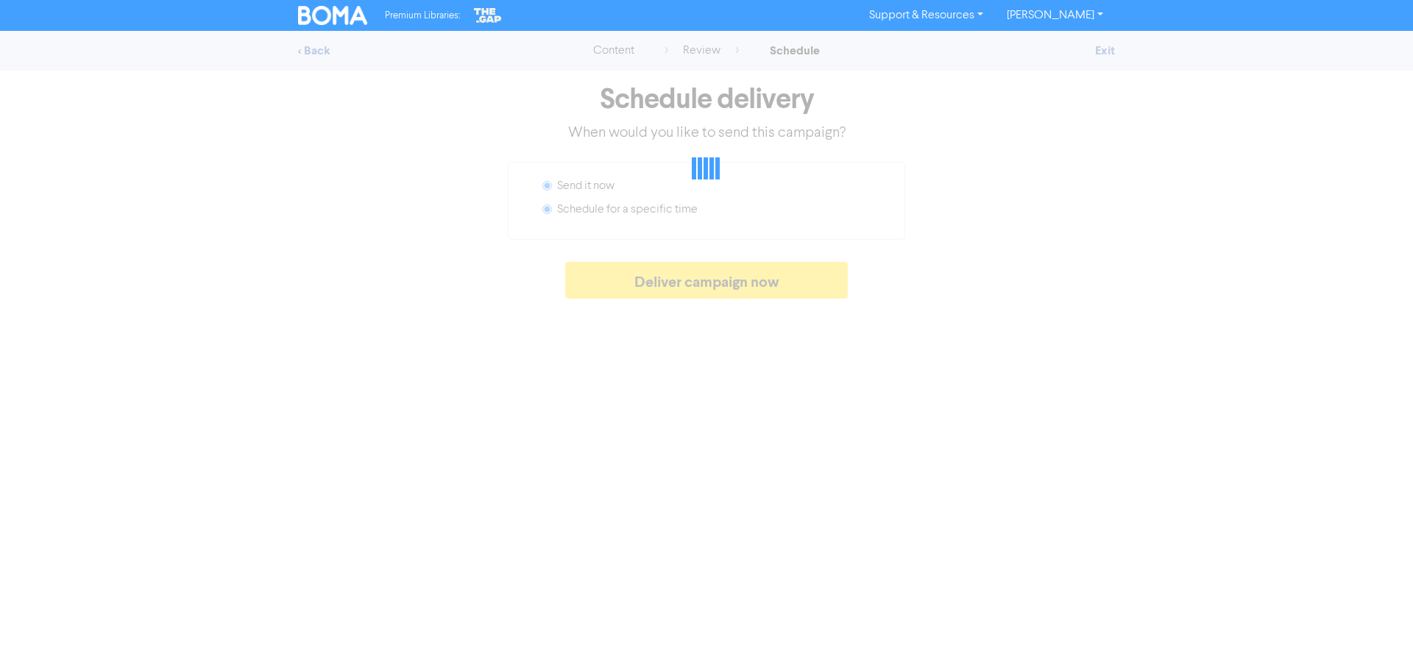
radio input "false"
radio input "true"
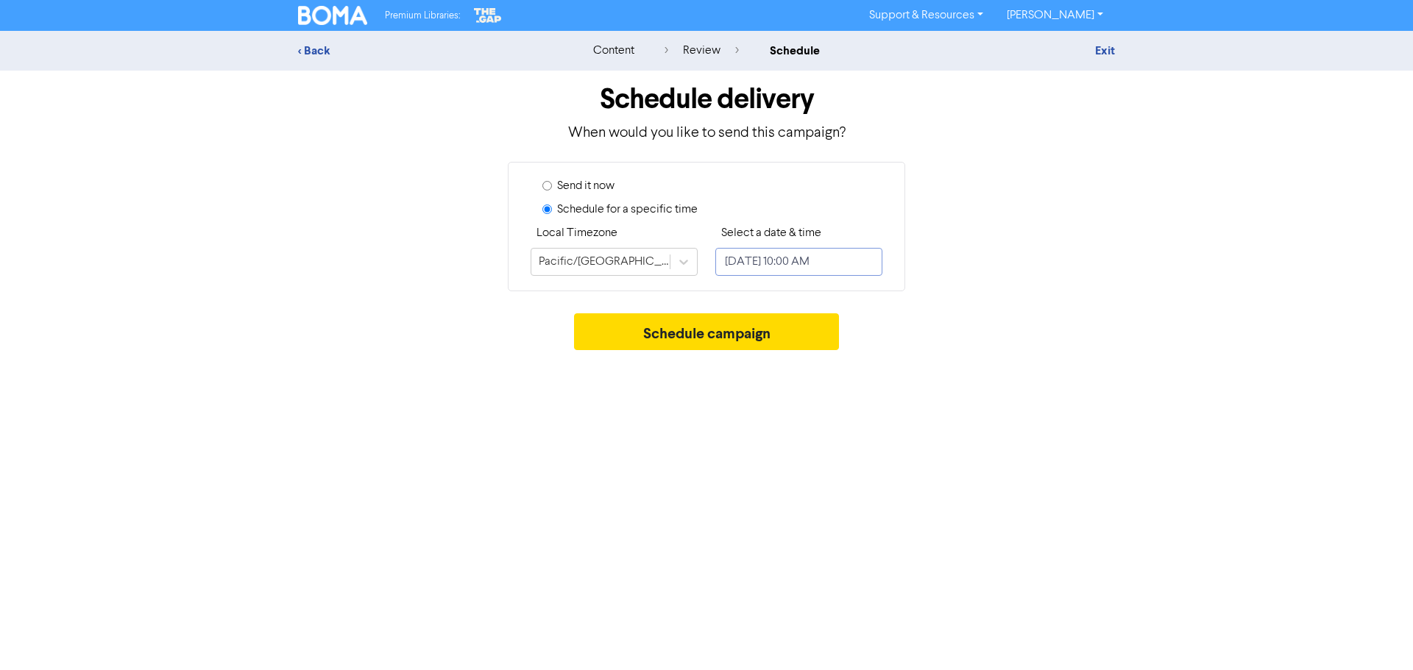
select select "9"
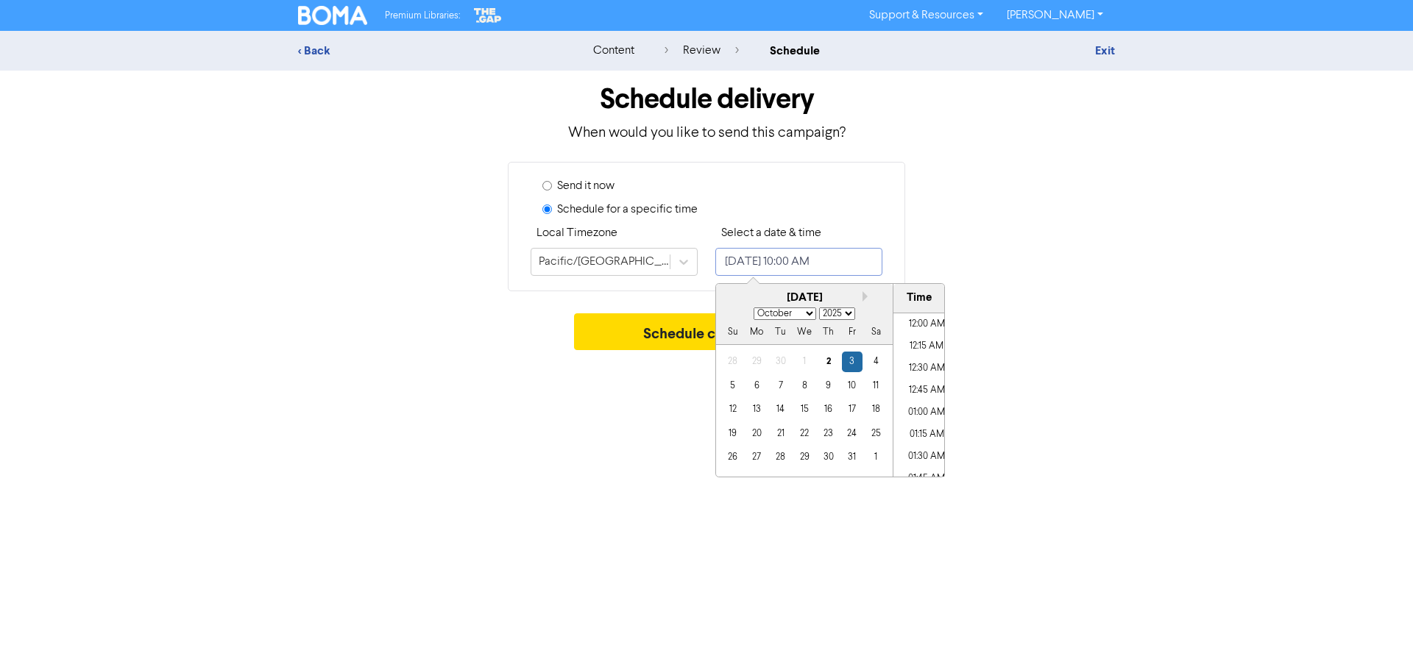
click at [837, 260] on input "[DATE] 10:00 AM" at bounding box center [798, 262] width 167 height 28
click at [853, 360] on div "3" at bounding box center [852, 362] width 20 height 20
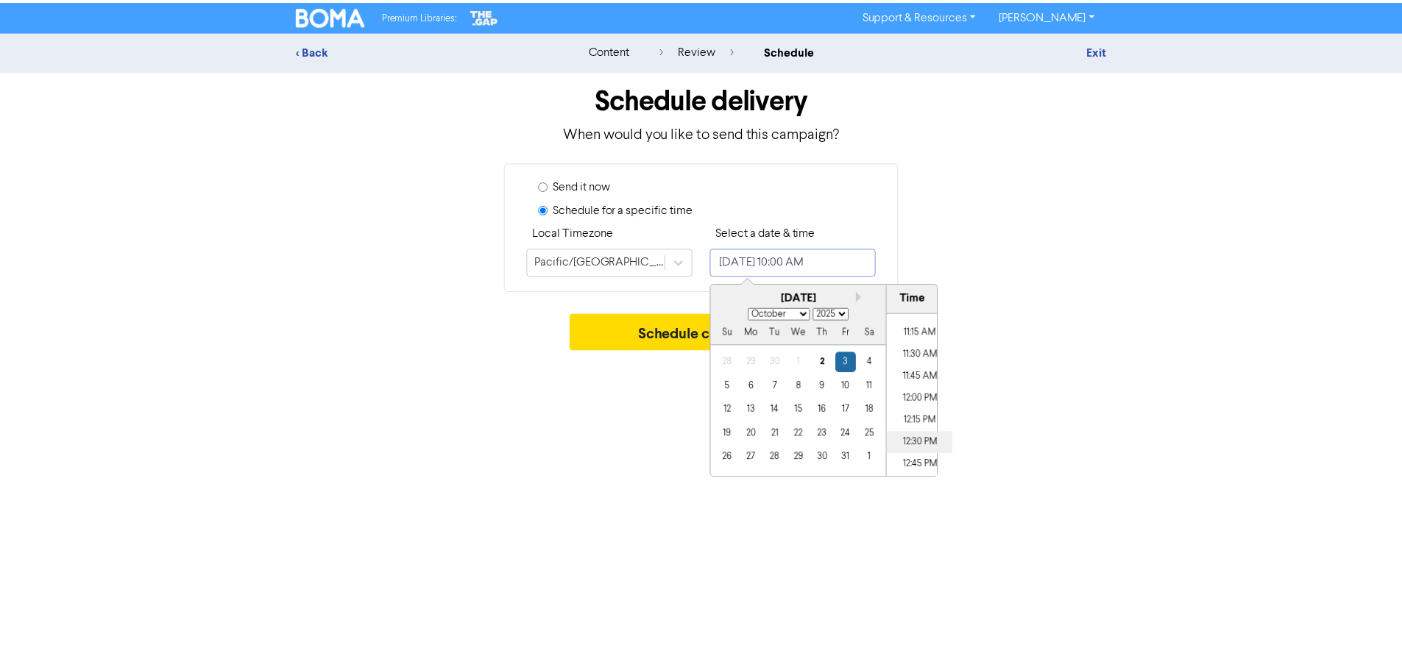
scroll to position [959, 0]
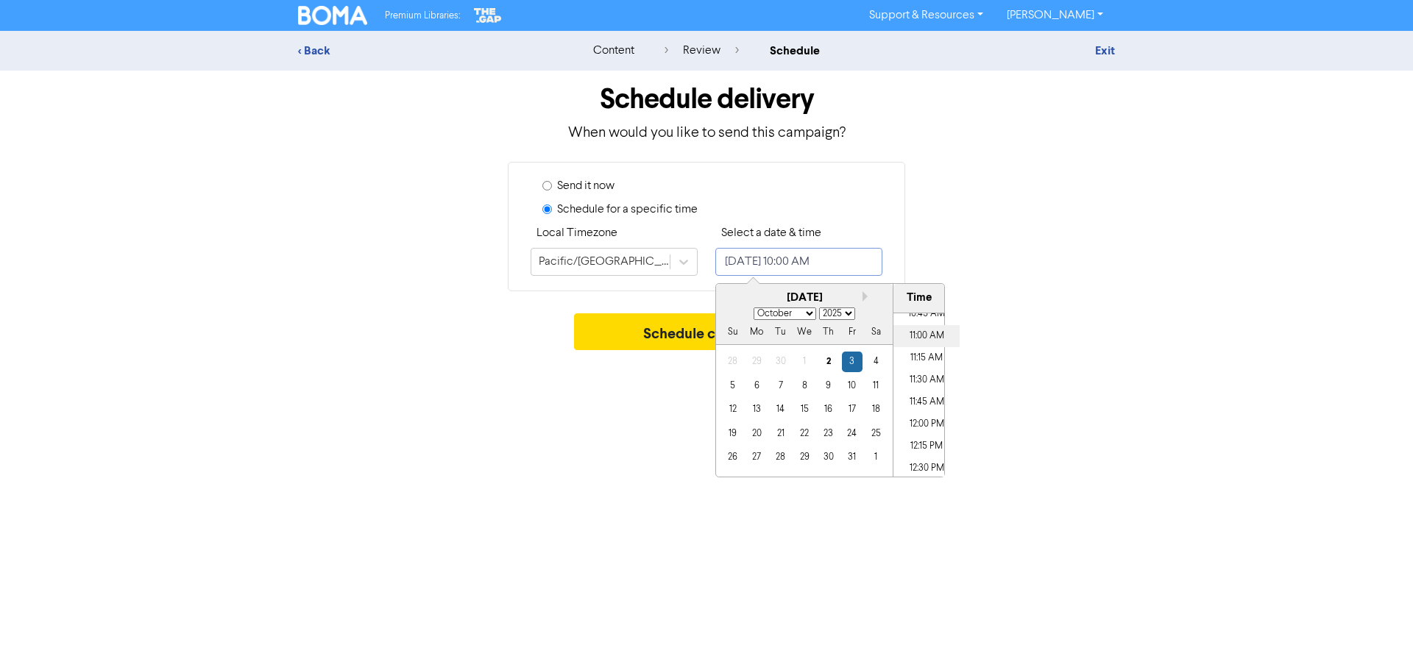
click at [928, 335] on li "11:00 AM" at bounding box center [926, 336] width 66 height 22
click at [922, 374] on li "11:30 AM" at bounding box center [926, 380] width 66 height 22
type input "[DATE] 11:30 AM"
click at [1034, 404] on div "Premium Libraries: Support & Resources Video Tutorials FAQ & Guides Marketing E…" at bounding box center [706, 335] width 1413 height 670
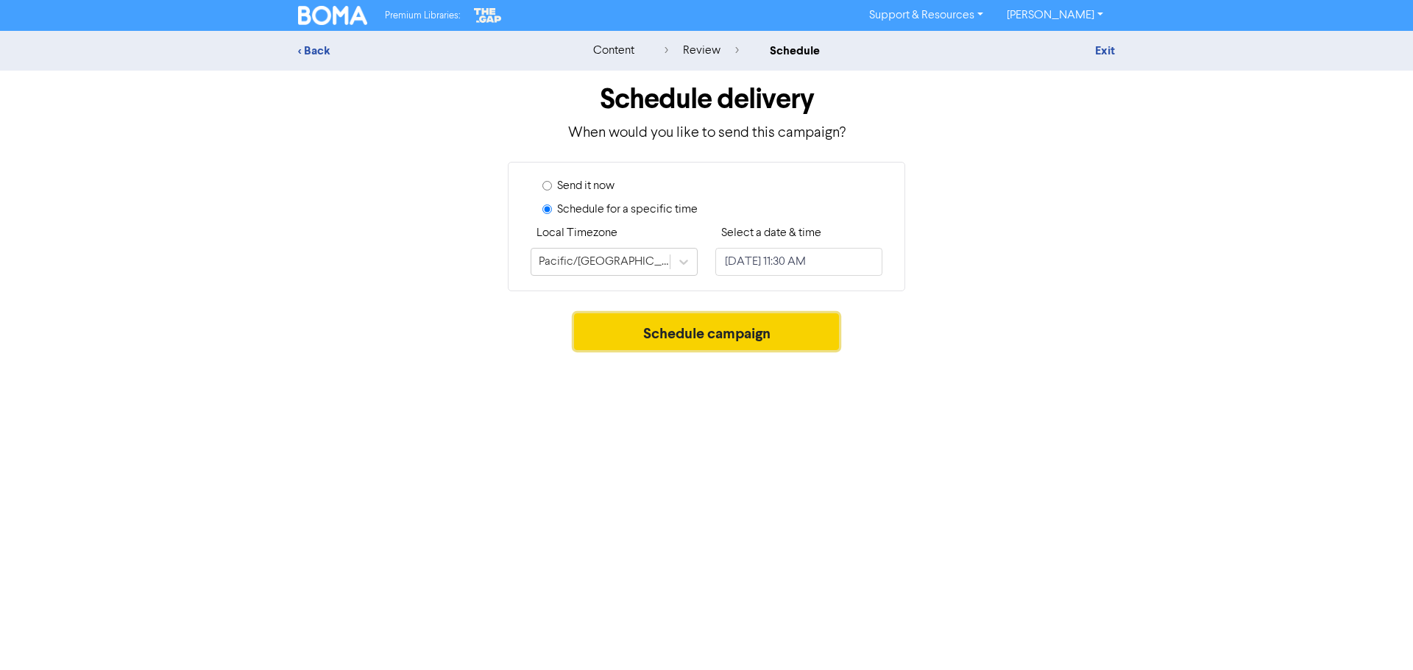
click at [695, 335] on button "Schedule campaign" at bounding box center [707, 331] width 266 height 37
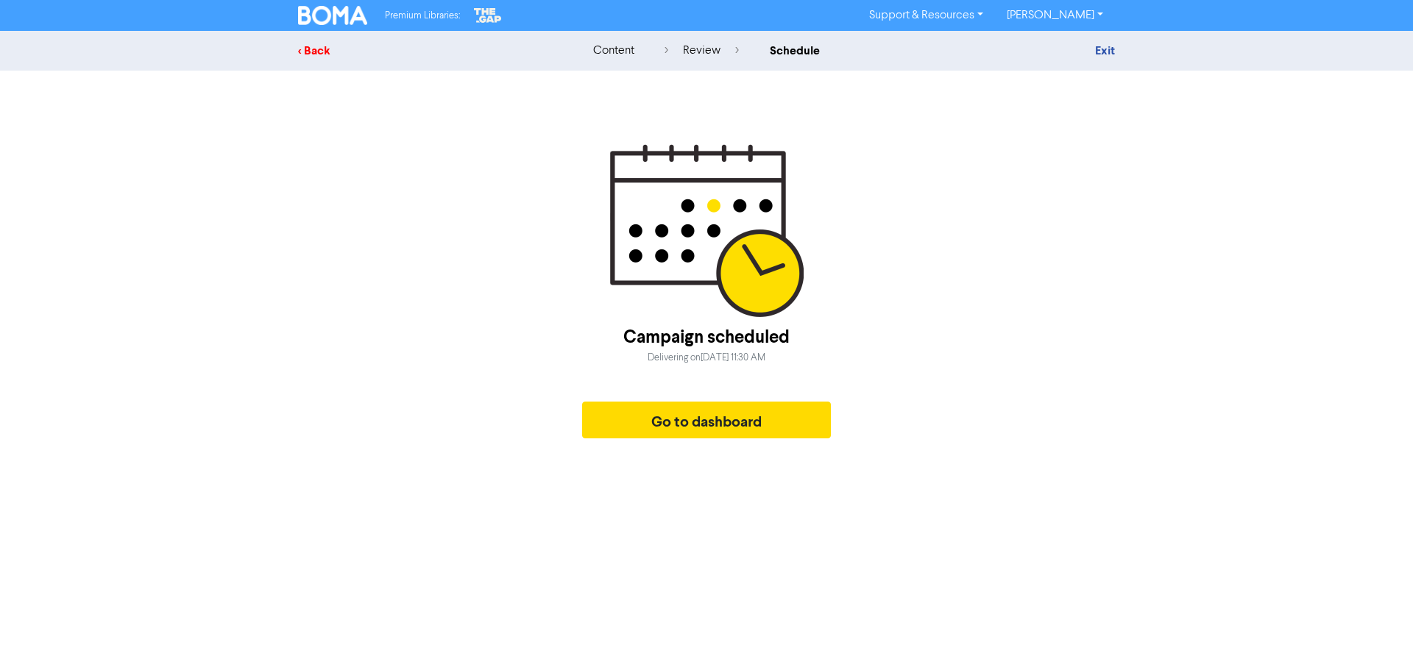
click at [327, 47] on div "< Back" at bounding box center [427, 51] width 258 height 18
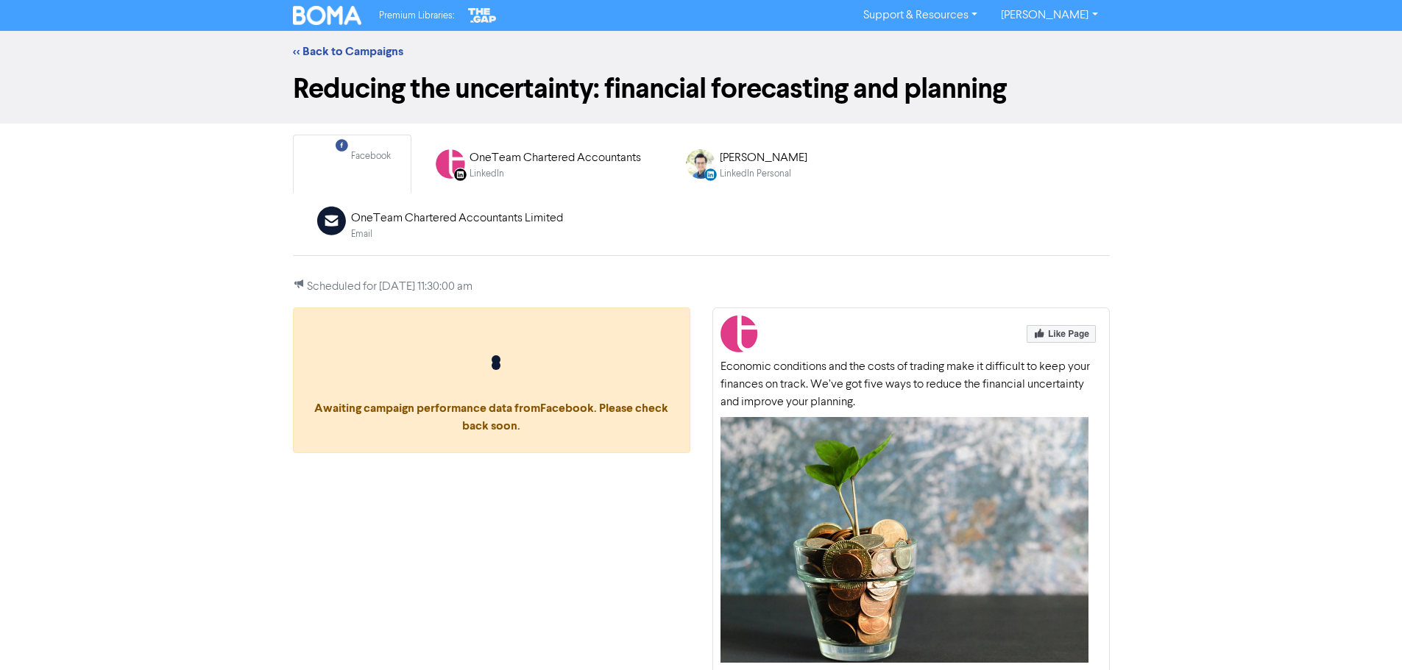
scroll to position [38, 0]
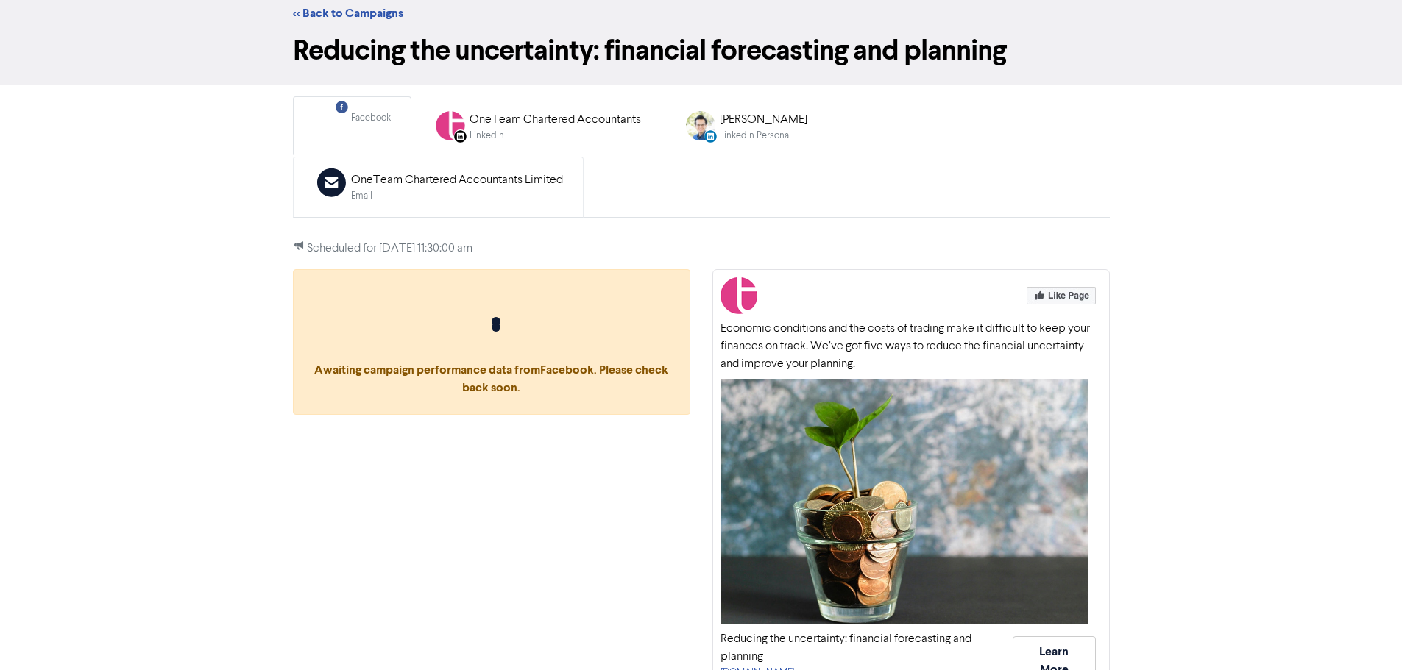
click at [563, 189] on div "Email" at bounding box center [457, 196] width 212 height 14
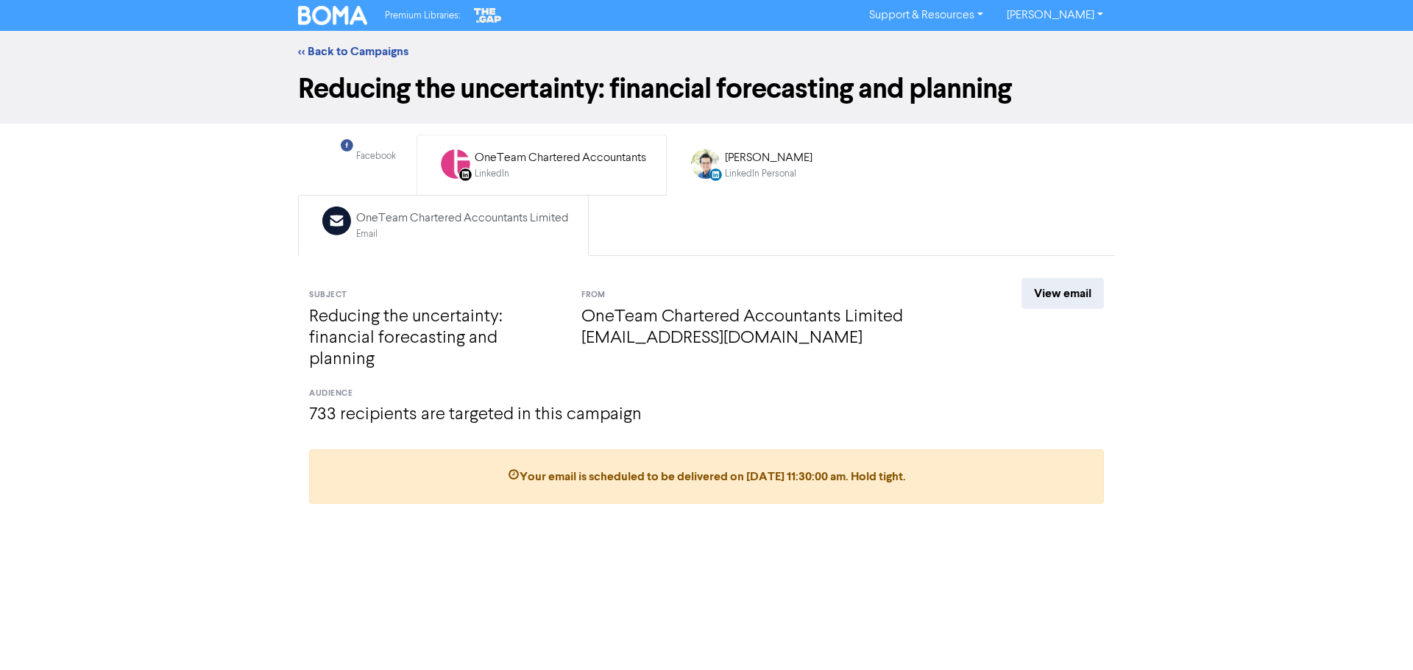
click at [554, 166] on div "OneTeam Chartered Accountants" at bounding box center [560, 158] width 171 height 18
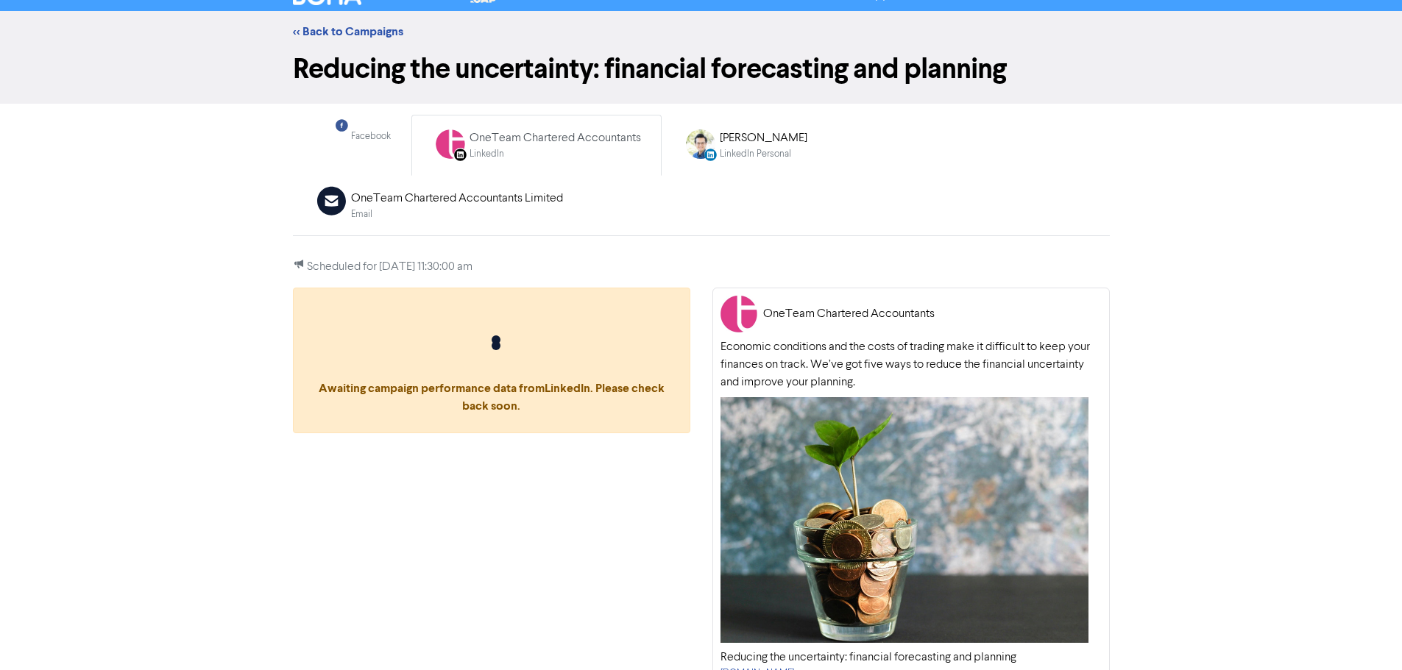
scroll to position [26, 0]
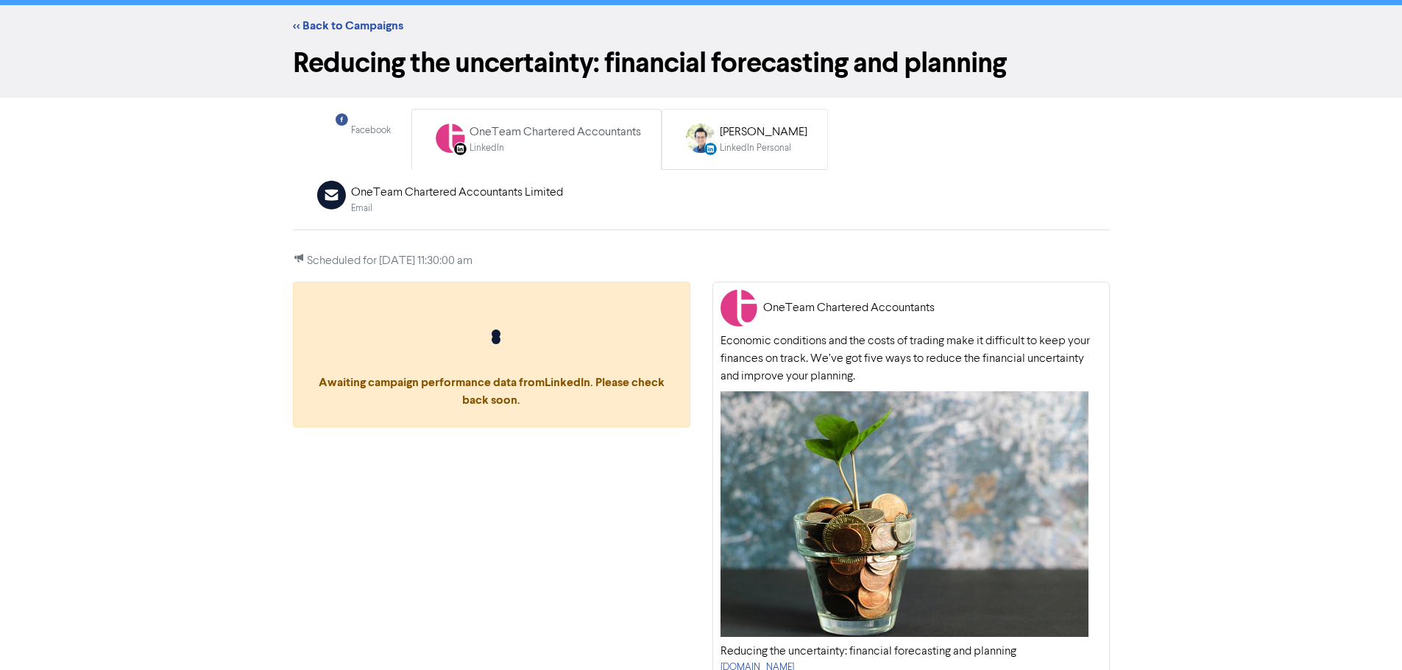
click at [750, 143] on div "LinkedIn Personal" at bounding box center [764, 148] width 88 height 14
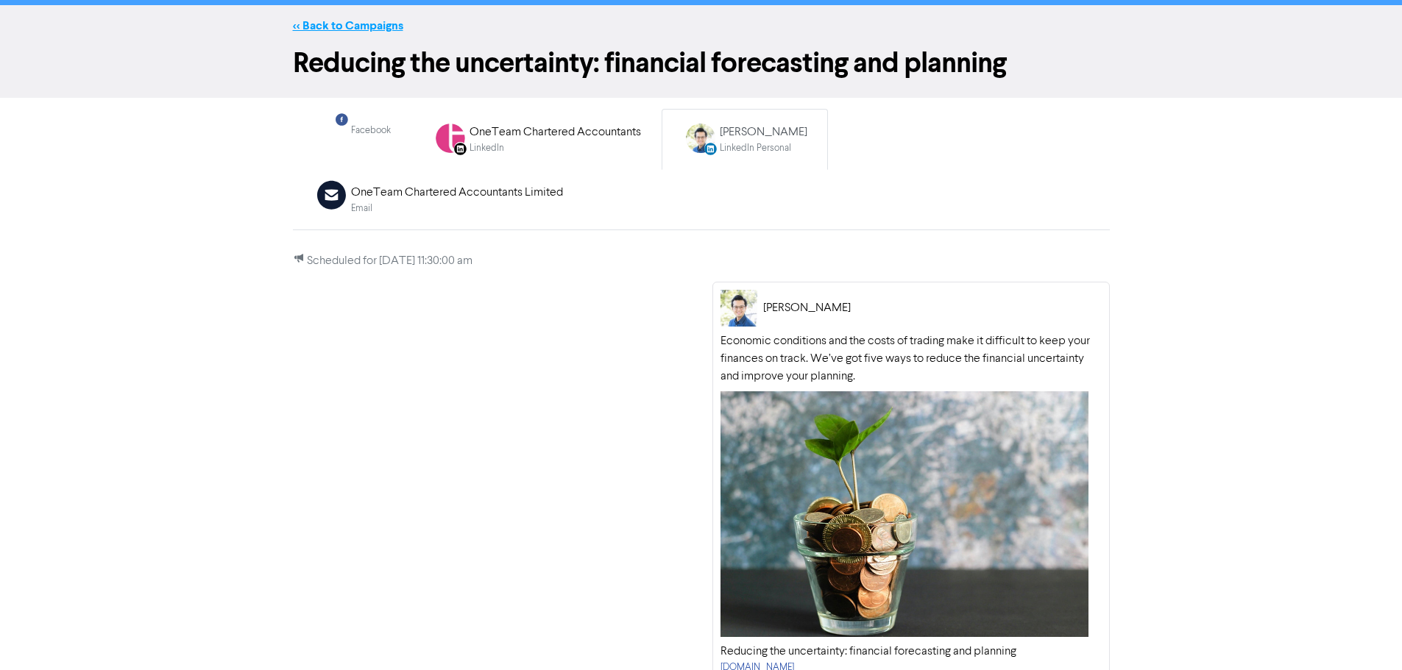
click at [343, 24] on link "<< Back to Campaigns" at bounding box center [348, 25] width 110 height 15
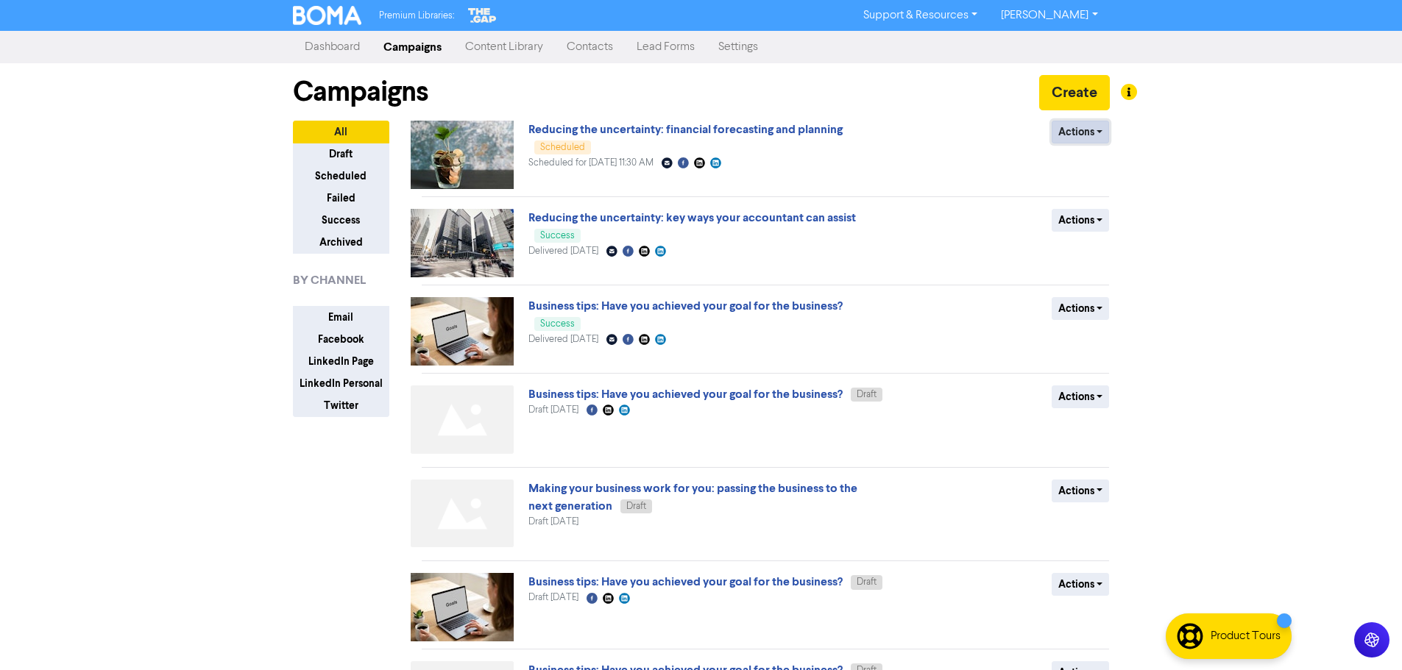
click at [1094, 138] on button "Actions" at bounding box center [1080, 132] width 58 height 23
click at [618, 134] on link "Reducing the uncertainty: financial forecasting and planning" at bounding box center [685, 129] width 314 height 15
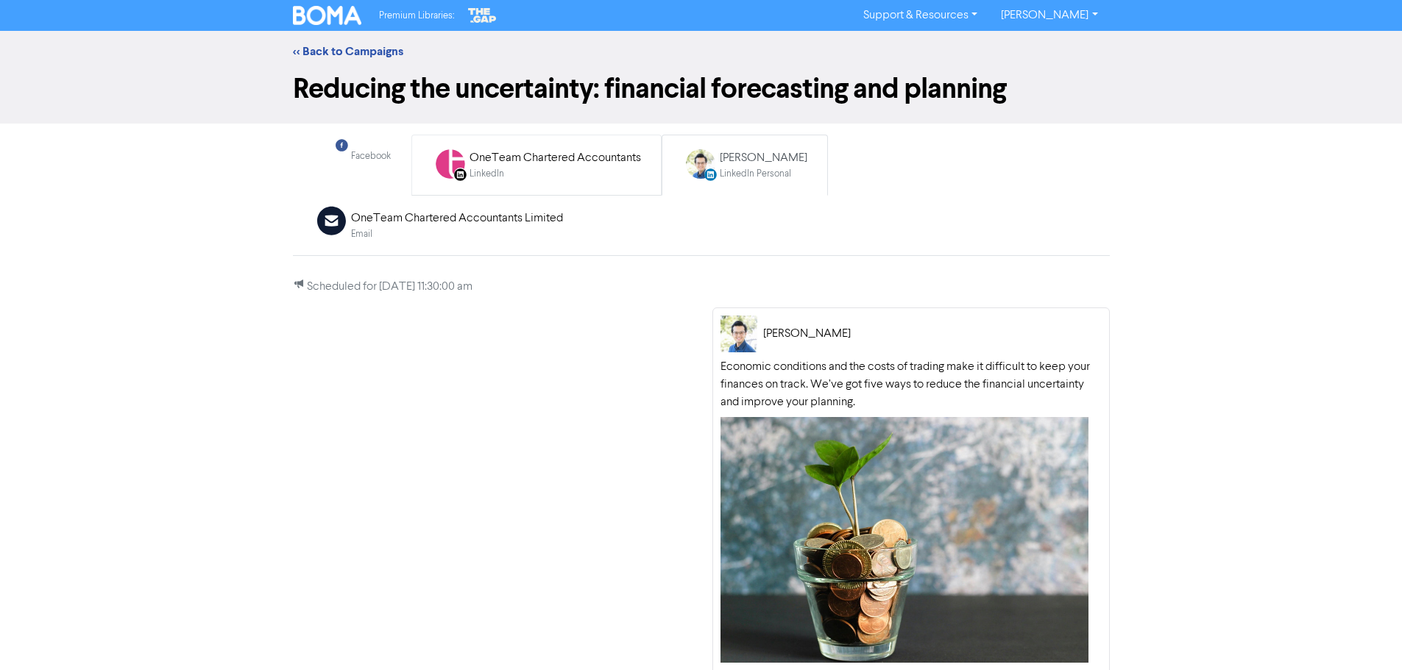
click at [499, 157] on div "OneTeam Chartered Accountants" at bounding box center [554, 158] width 171 height 18
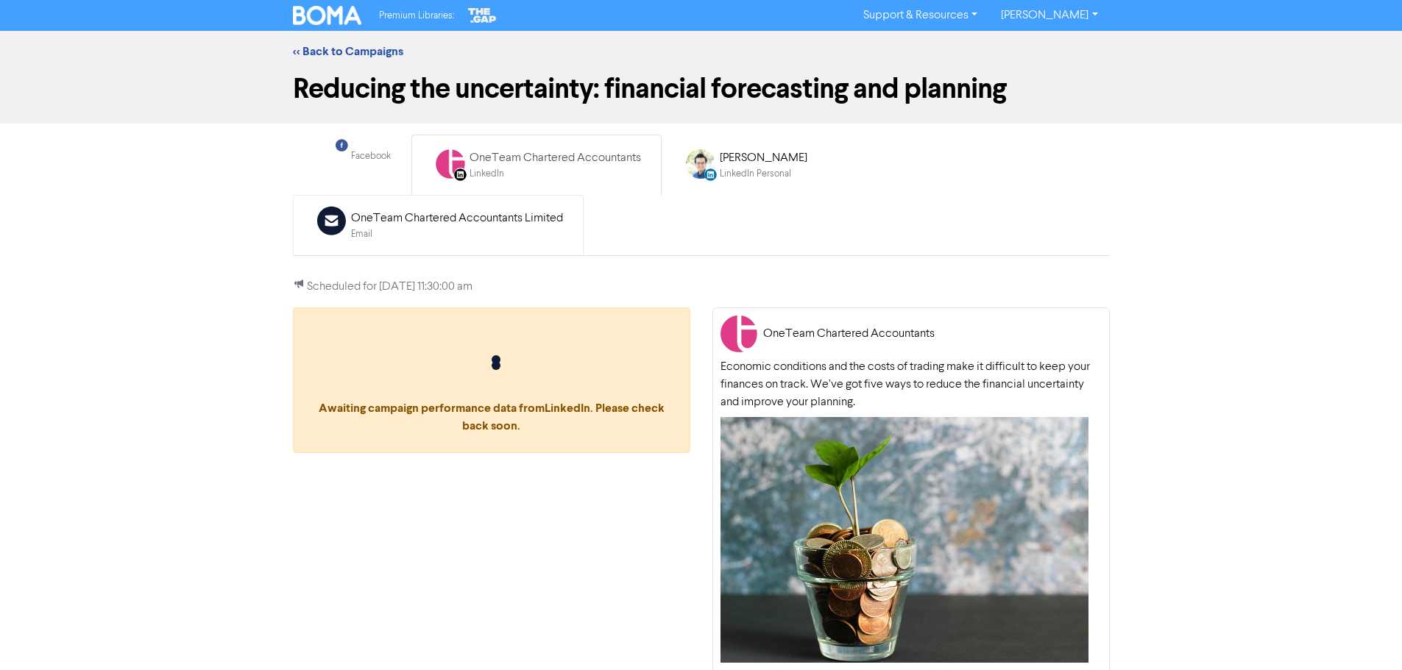
click at [563, 210] on div "OneTeam Chartered Accountants Limited" at bounding box center [457, 219] width 212 height 18
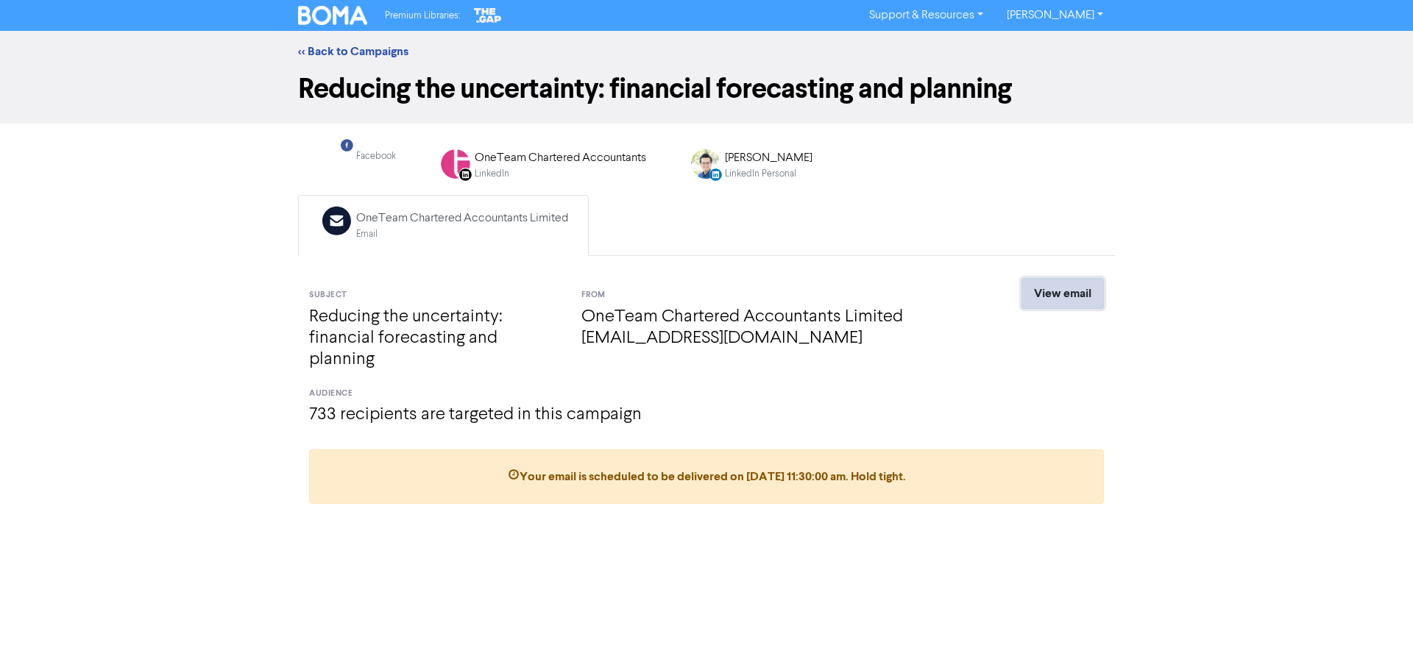
click at [1055, 278] on link "View email" at bounding box center [1062, 293] width 82 height 31
click at [1073, 278] on link "View email" at bounding box center [1062, 293] width 82 height 31
click at [752, 171] on div "LinkedIn Personal" at bounding box center [769, 174] width 88 height 14
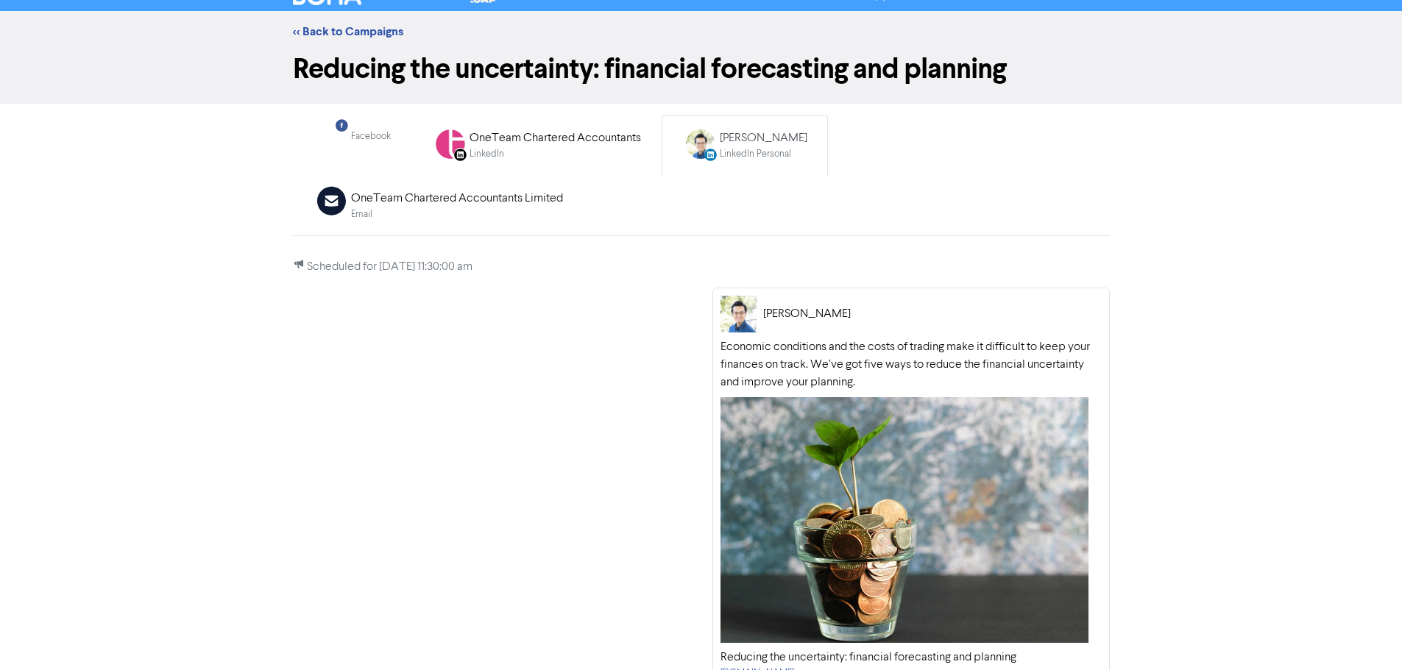
scroll to position [26, 0]
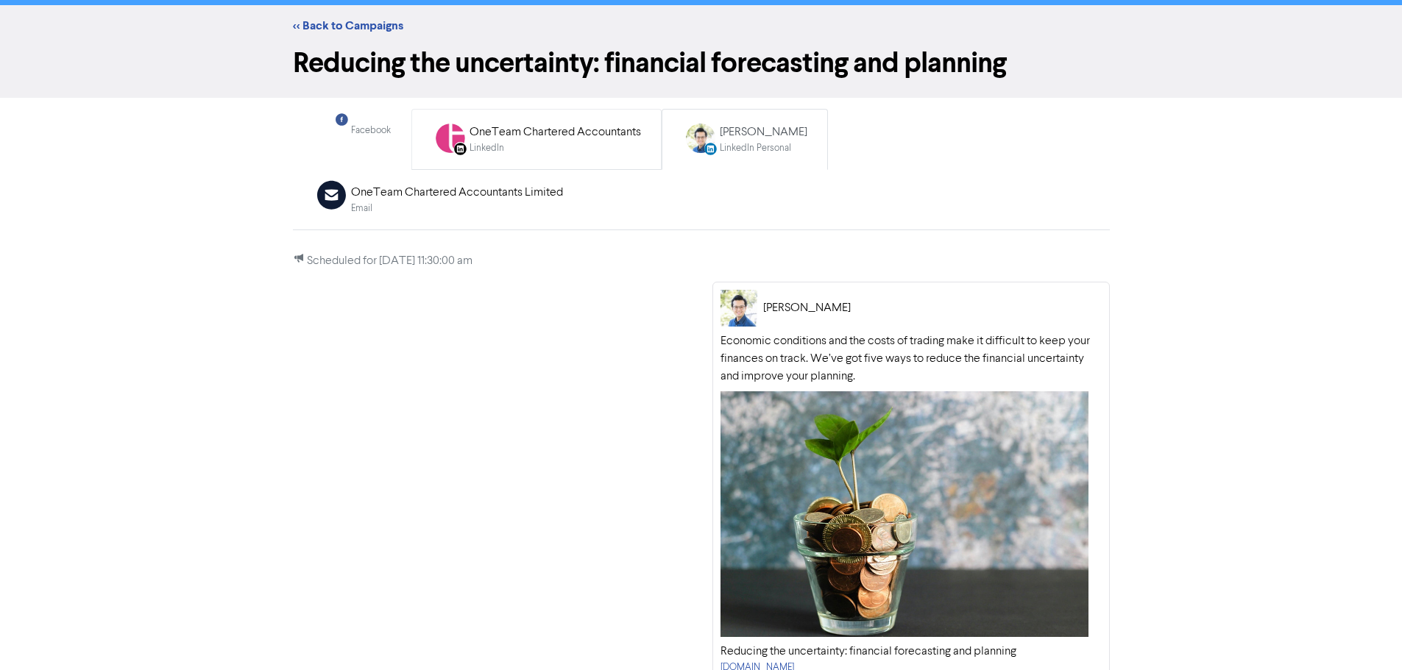
click at [589, 124] on div "OneTeam Chartered Accountants" at bounding box center [554, 133] width 171 height 18
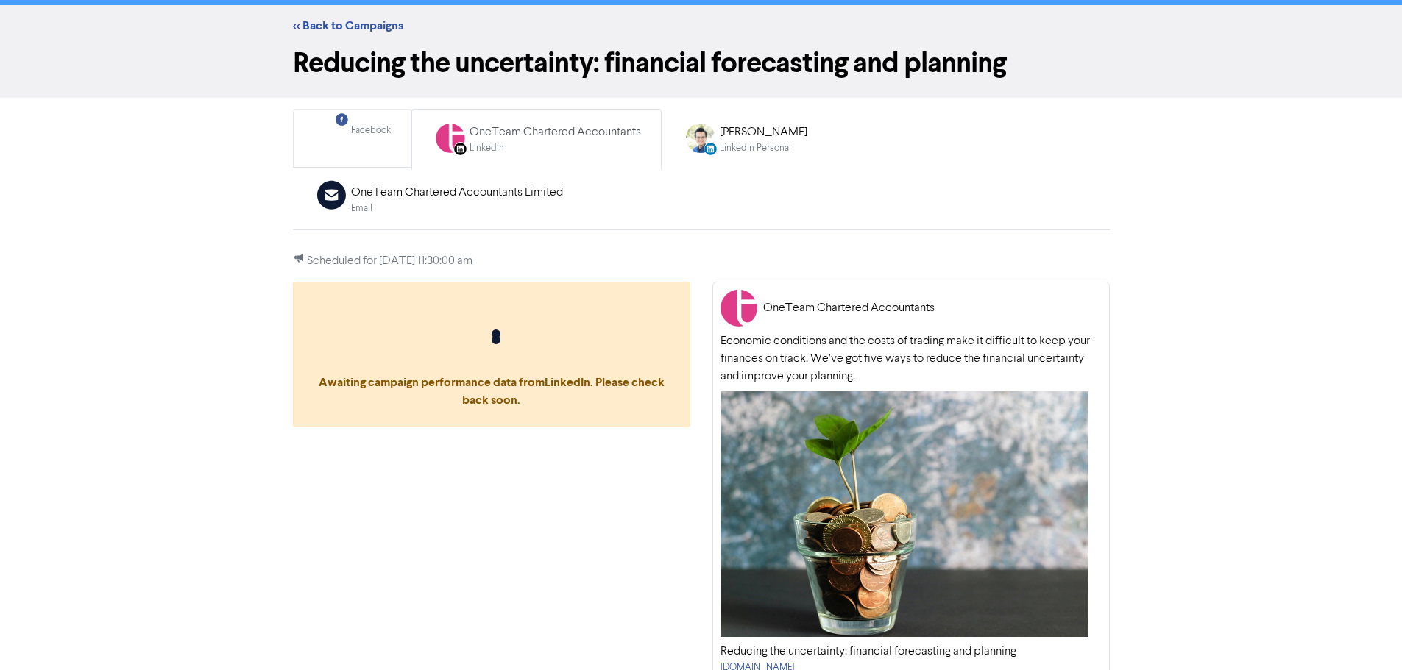
click at [332, 142] on div "Facebook Created with Sketch." at bounding box center [331, 138] width 29 height 29
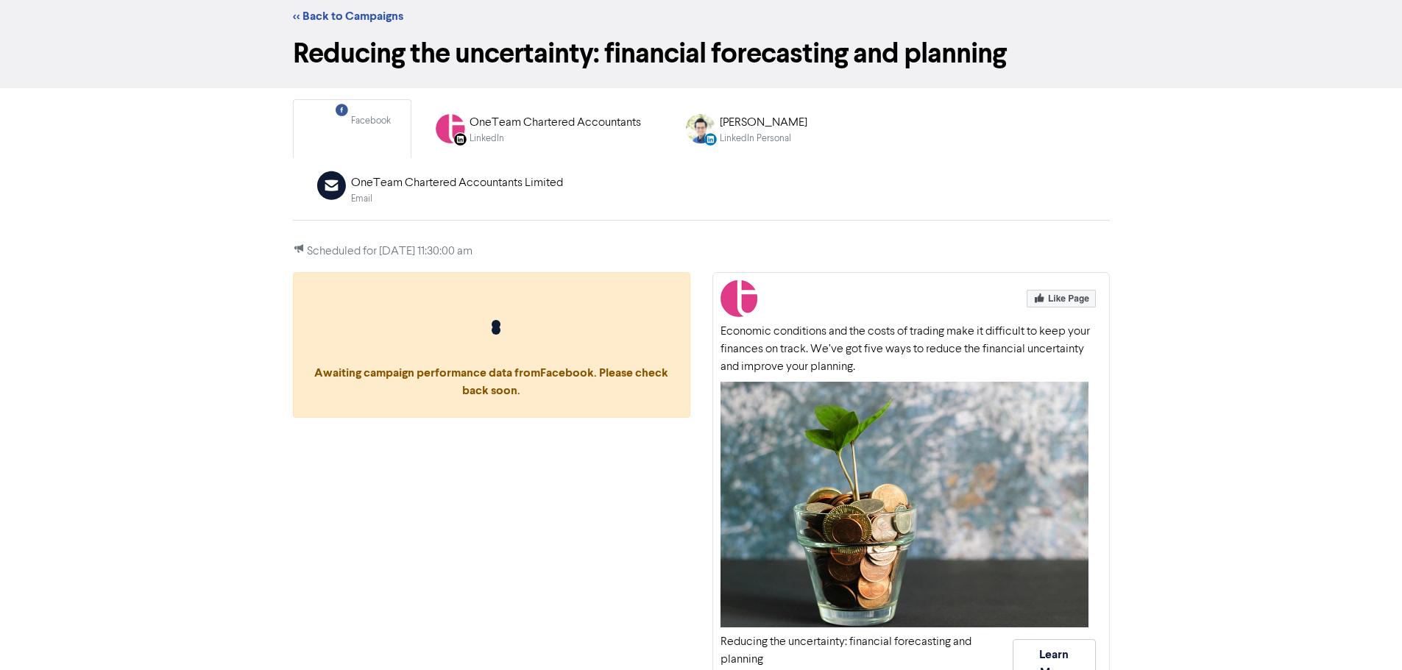
scroll to position [38, 0]
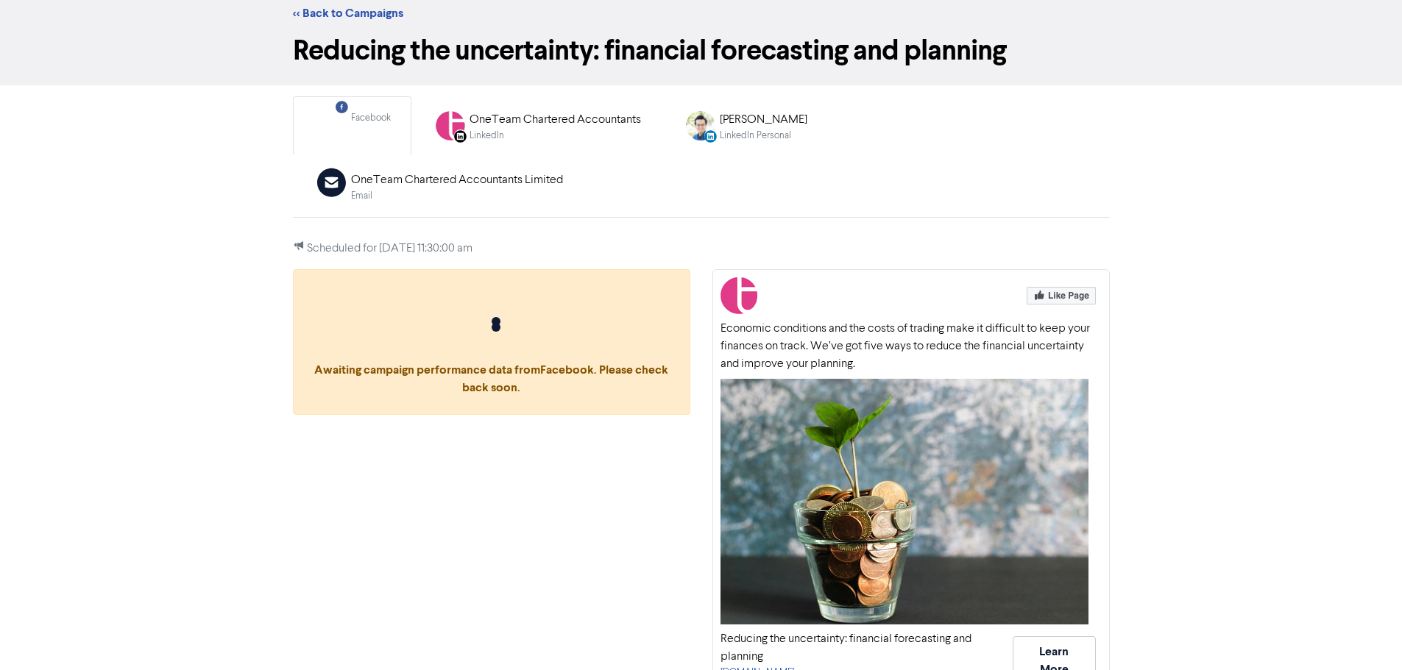
click at [1082, 287] on img at bounding box center [1060, 296] width 69 height 18
click at [1072, 287] on img at bounding box center [1060, 296] width 69 height 18
click at [319, 18] on link "<< Back to Campaigns" at bounding box center [348, 13] width 110 height 15
